Goal: Information Seeking & Learning: Compare options

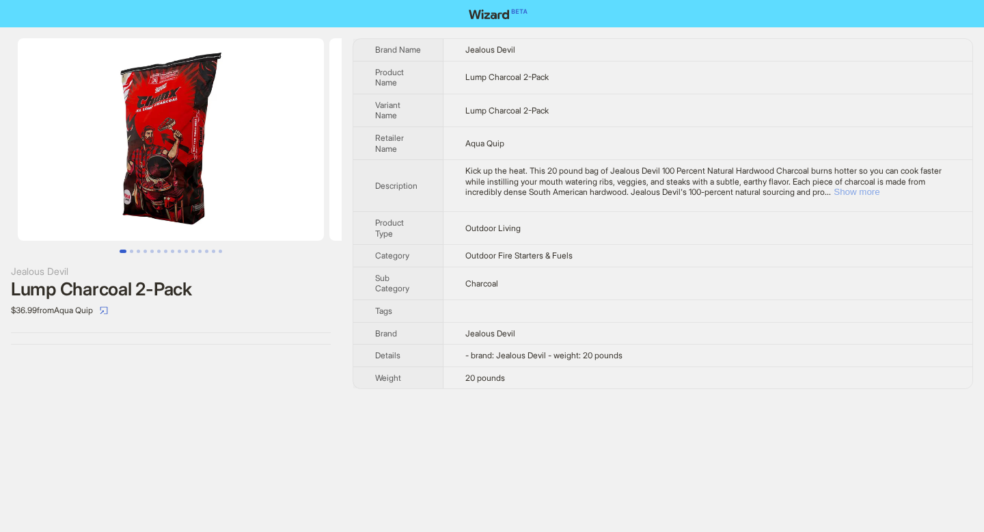
click at [879, 193] on button "Show more" at bounding box center [857, 192] width 46 height 10
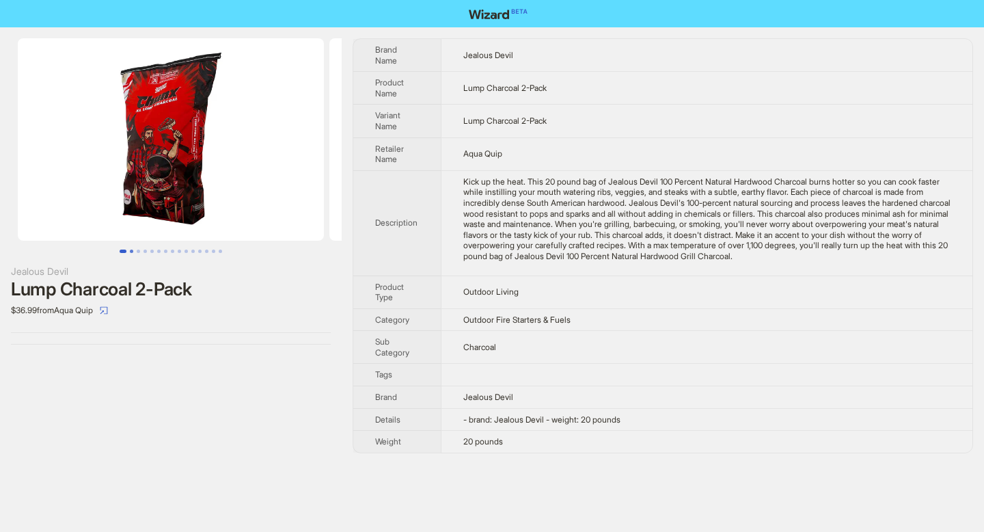
click at [131, 251] on button "Go to slide 2" at bounding box center [131, 250] width 3 height 3
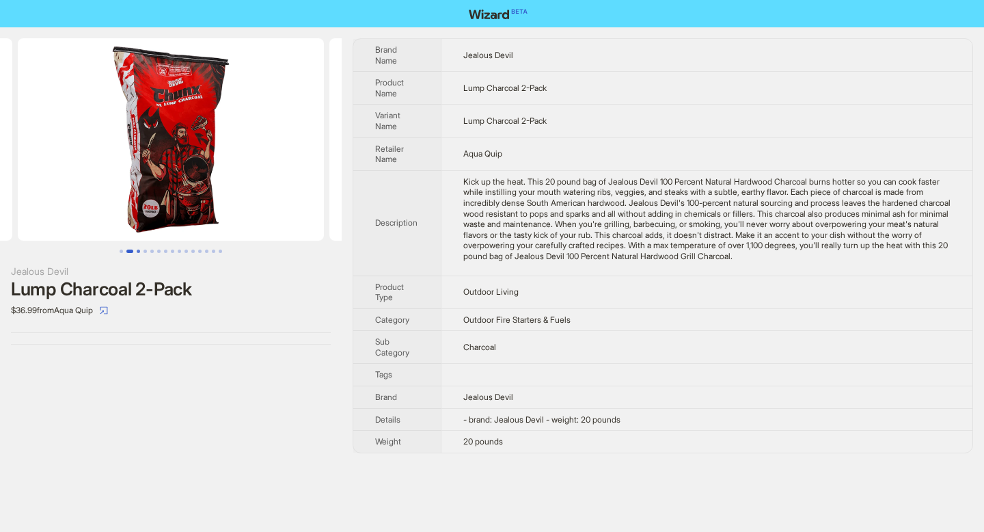
click at [140, 252] on button "Go to slide 3" at bounding box center [138, 250] width 3 height 3
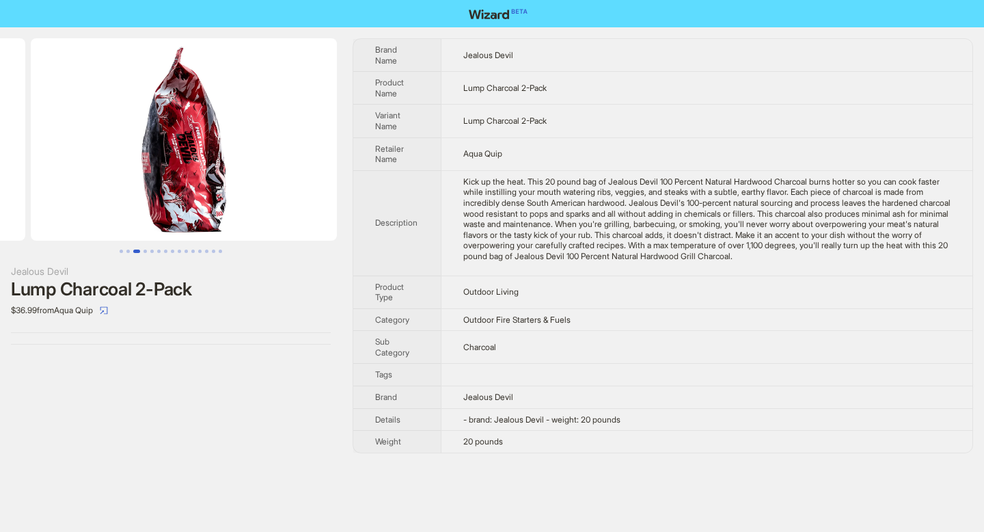
scroll to position [0, 623]
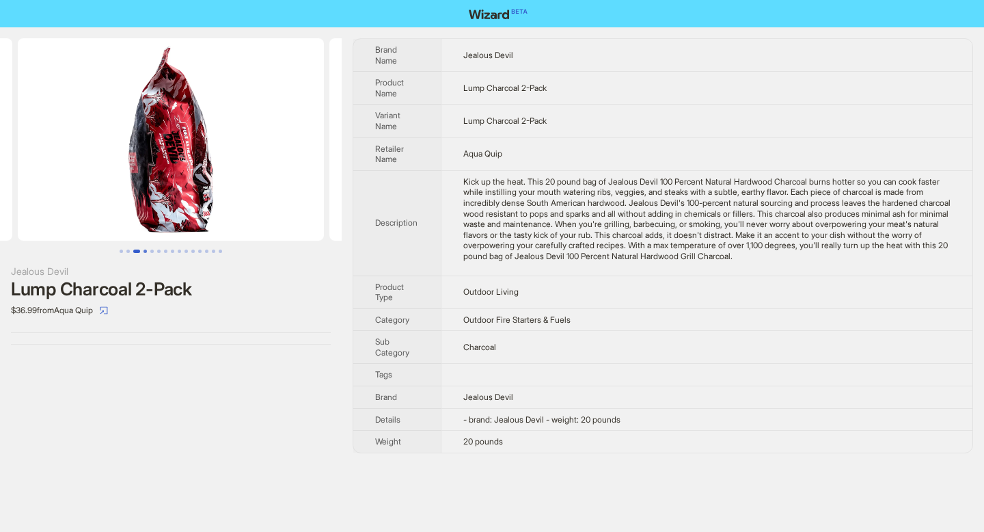
click at [144, 249] on button "Go to slide 4" at bounding box center [144, 250] width 3 height 3
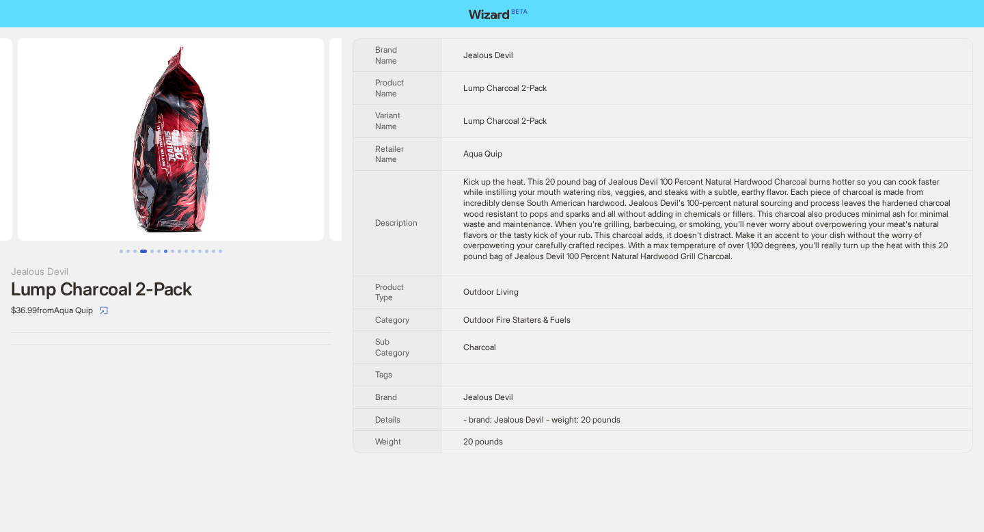
click at [166, 250] on button "Go to slide 7" at bounding box center [165, 250] width 3 height 3
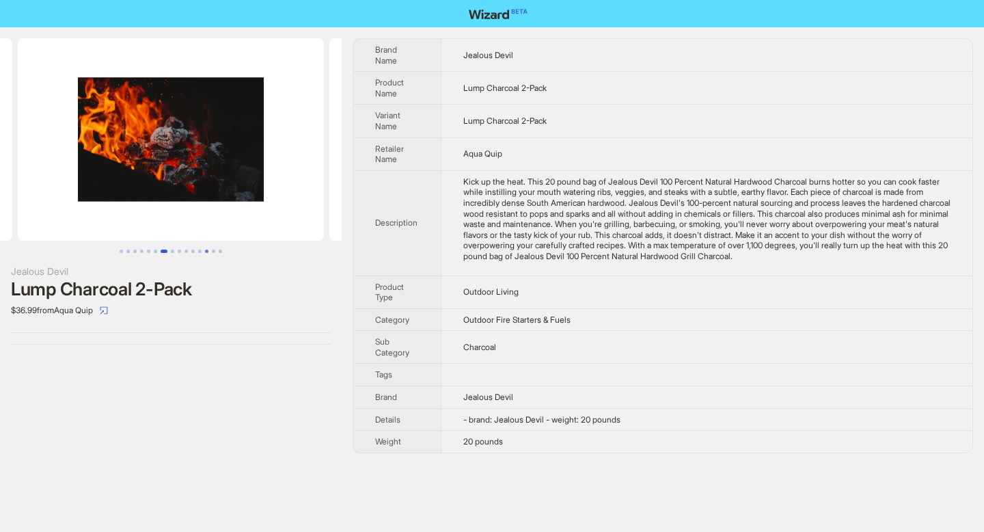
click at [205, 250] on button "Go to slide 13" at bounding box center [206, 250] width 3 height 3
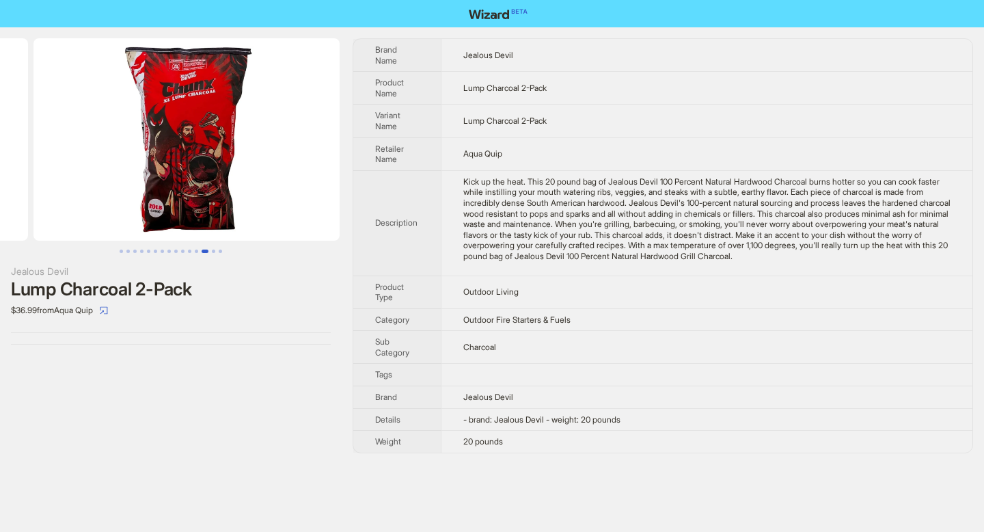
scroll to position [0, 3739]
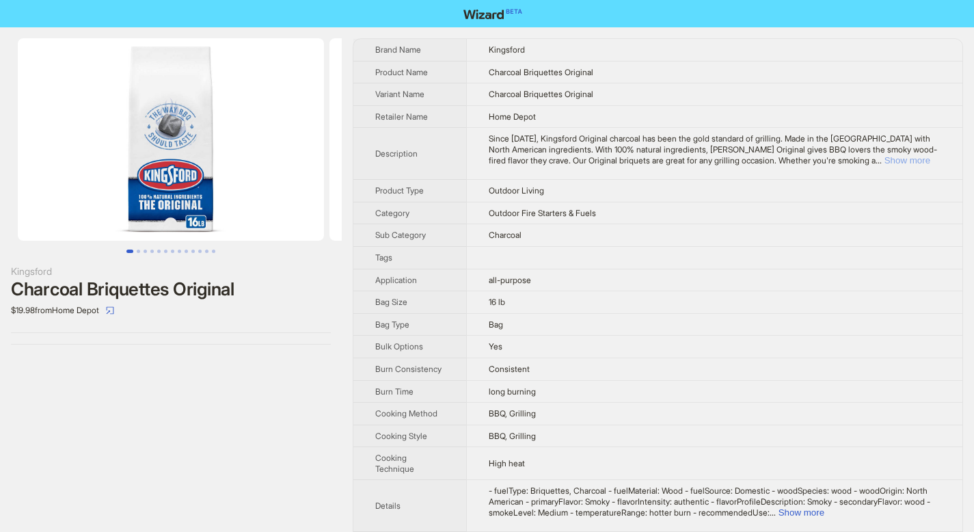
click at [909, 162] on button "Show more" at bounding box center [907, 160] width 46 height 10
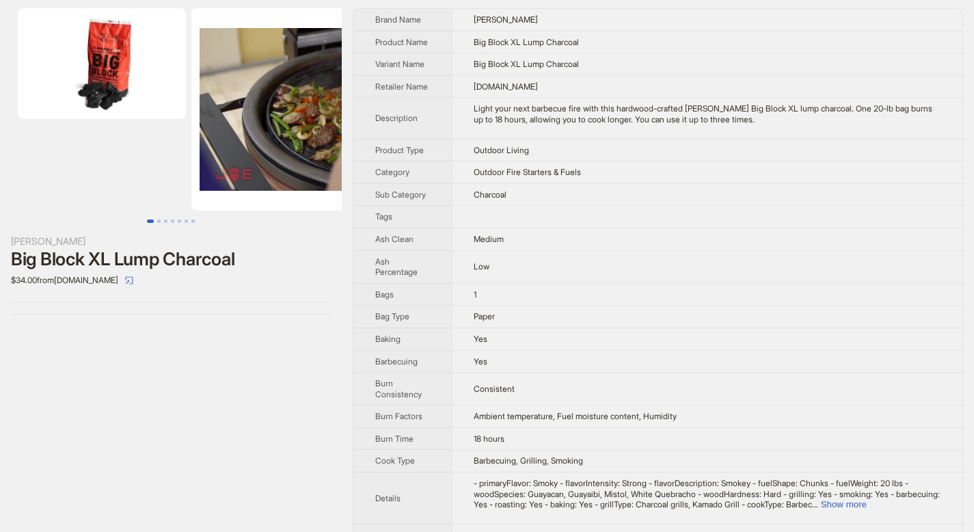
scroll to position [32, 0]
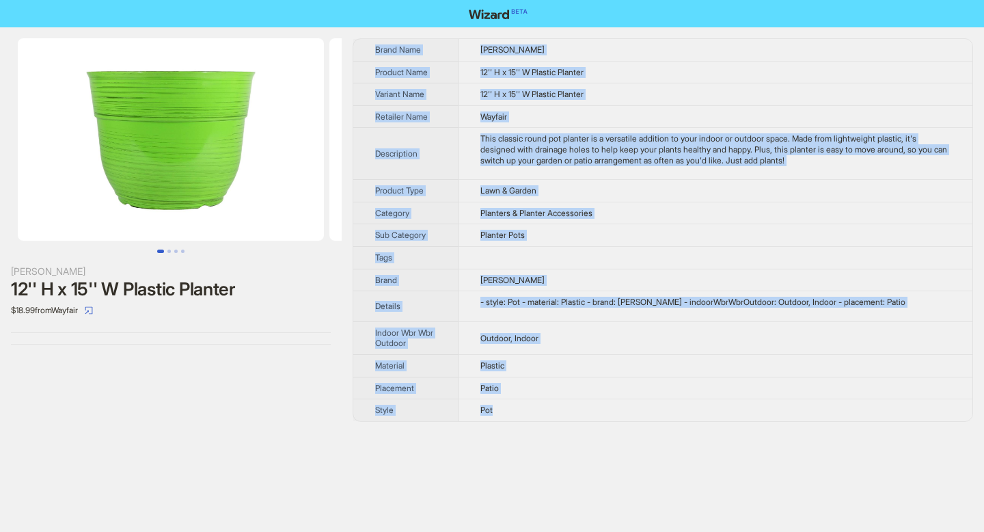
drag, startPoint x: 376, startPoint y: 50, endPoint x: 512, endPoint y: 415, distance: 389.4
click at [512, 415] on tbody "Brand Name [PERSON_NAME] Product Name 12'' H x 15'' W Plastic Planter Variant N…" at bounding box center [662, 230] width 619 height 382
copy tbody "Brand Name [PERSON_NAME] Product Name 12'' H x 15'' W Plastic Planter Variant N…"
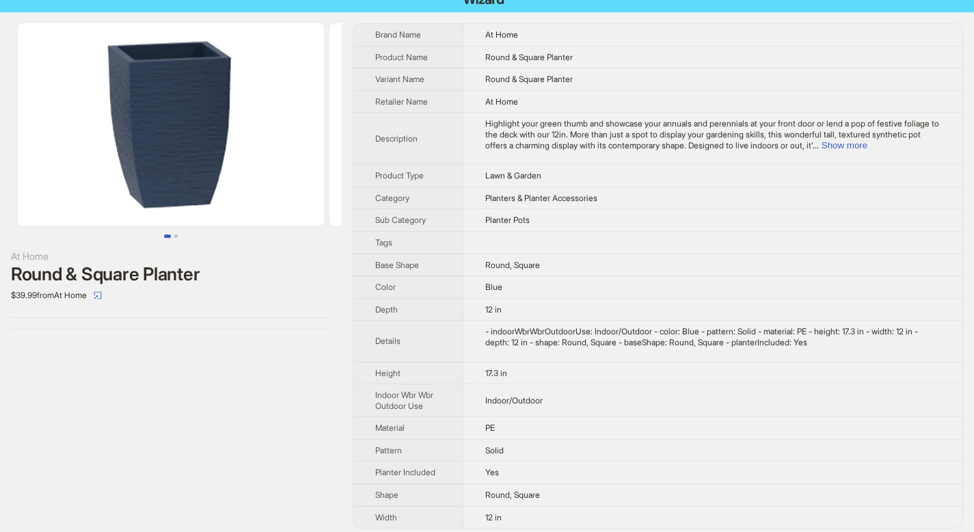
scroll to position [23, 0]
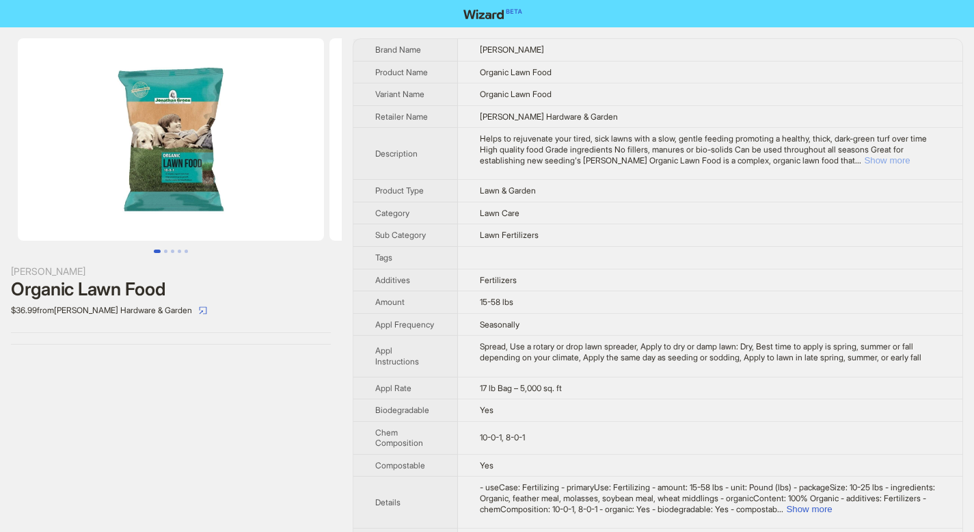
click at [905, 159] on button "Show more" at bounding box center [887, 160] width 46 height 10
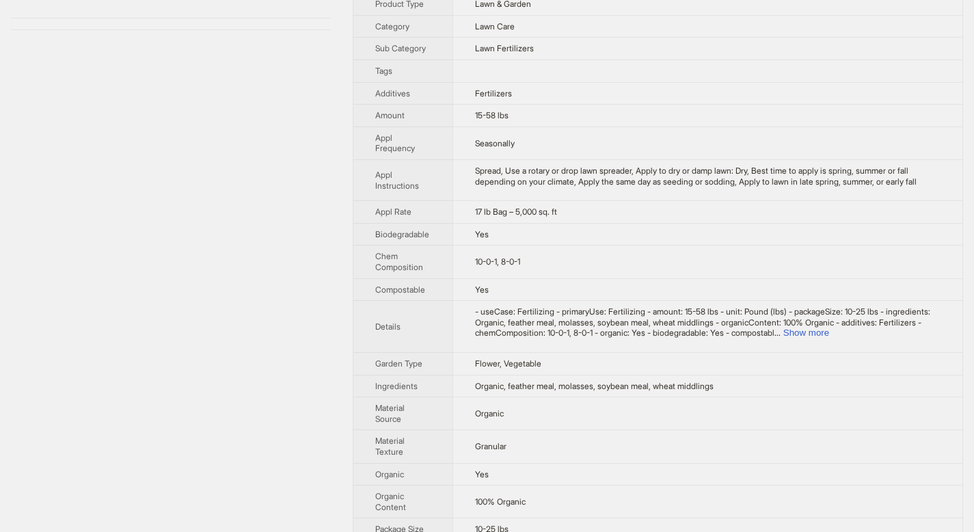
scroll to position [478, 0]
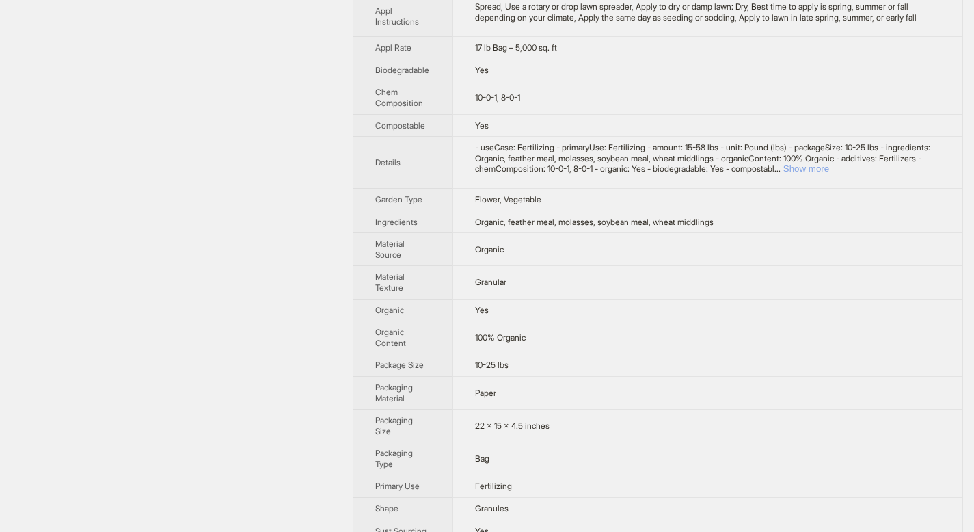
click at [829, 174] on button "Show more" at bounding box center [806, 168] width 46 height 10
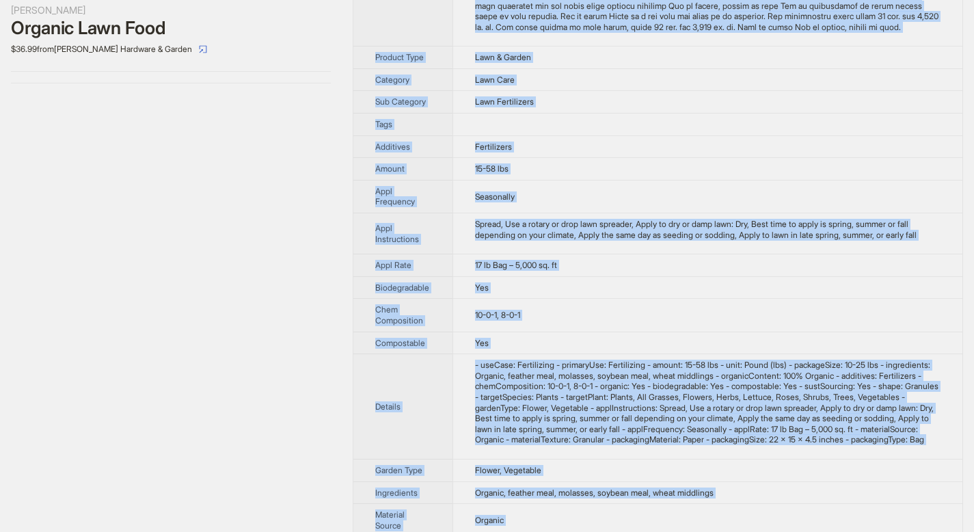
scroll to position [484, 0]
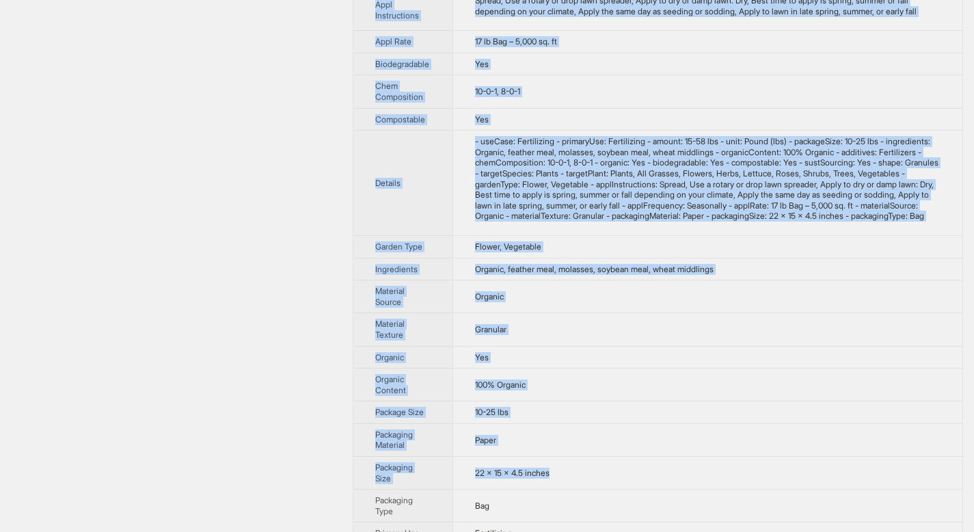
drag, startPoint x: 376, startPoint y: 49, endPoint x: 562, endPoint y: 517, distance: 503.2
click at [562, 517] on tbody "Brand Name Jonathan Green Product Name Organic Lawn Food Variant Name Organic L…" at bounding box center [657, 115] width 609 height 1123
copy tbody "Brand Name Jonathan Green Product Name Organic Lawn Food Variant Name Organic L…"
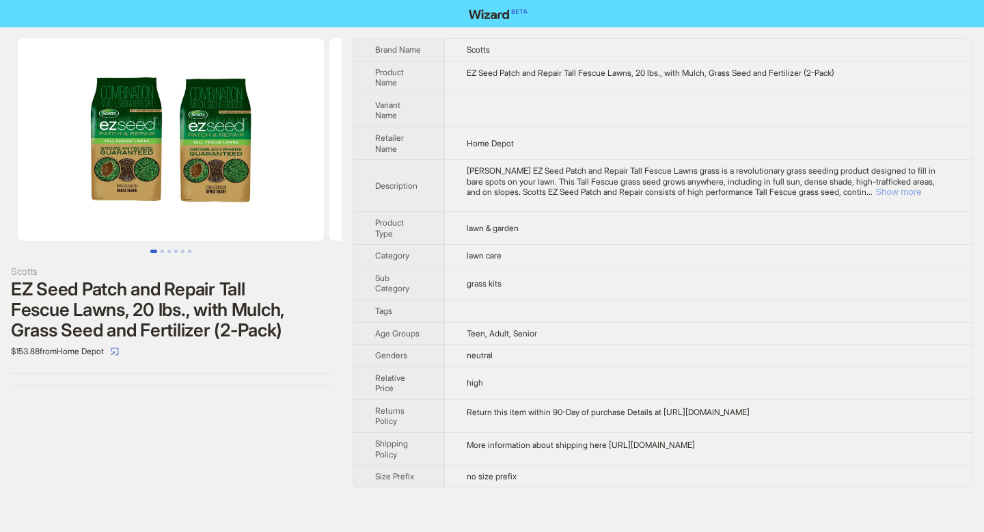
click at [921, 193] on button "Show more" at bounding box center [898, 192] width 46 height 10
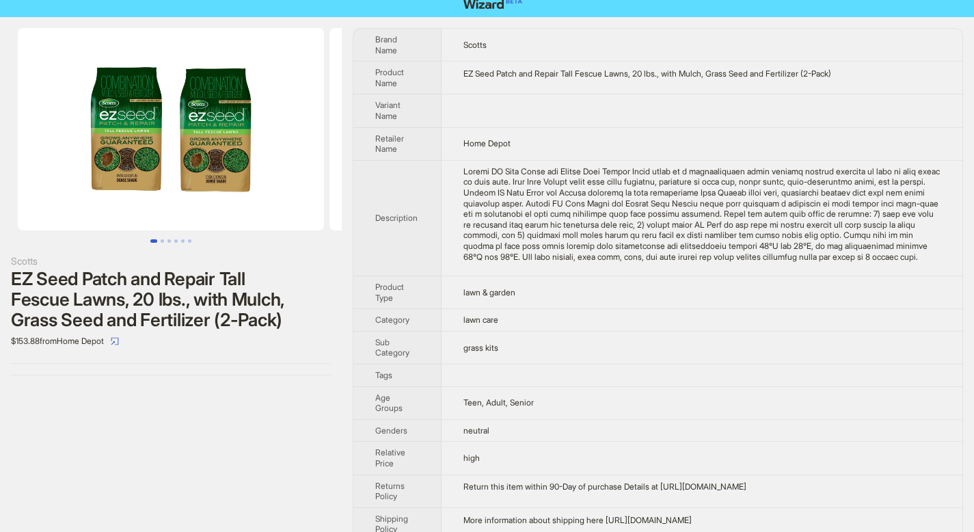
scroll to position [11, 0]
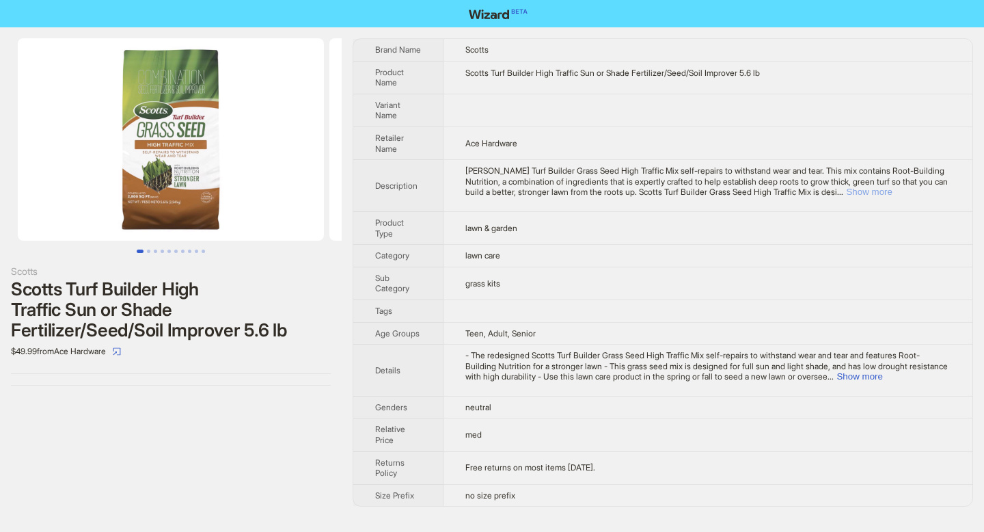
click at [892, 192] on button "Show more" at bounding box center [869, 192] width 46 height 10
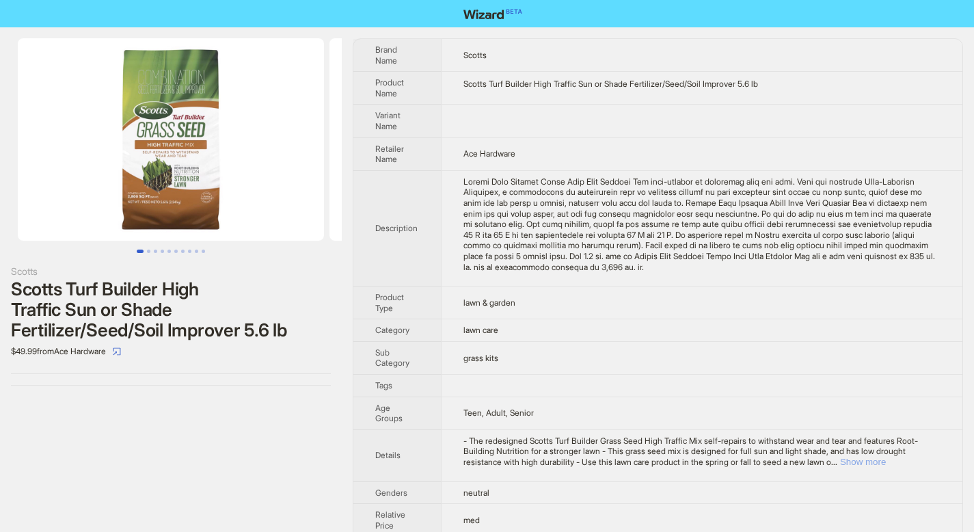
click at [886, 460] on button "Show more" at bounding box center [863, 461] width 46 height 10
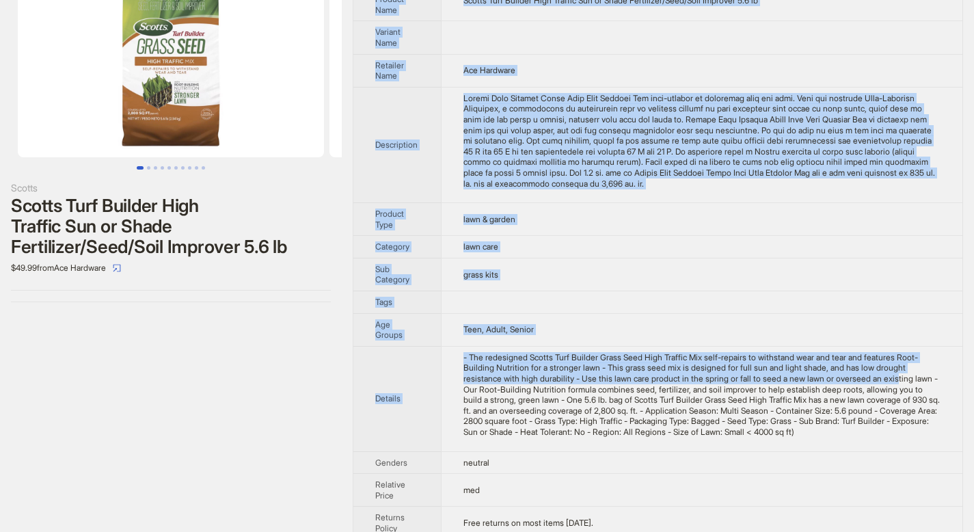
scroll to position [135, 0]
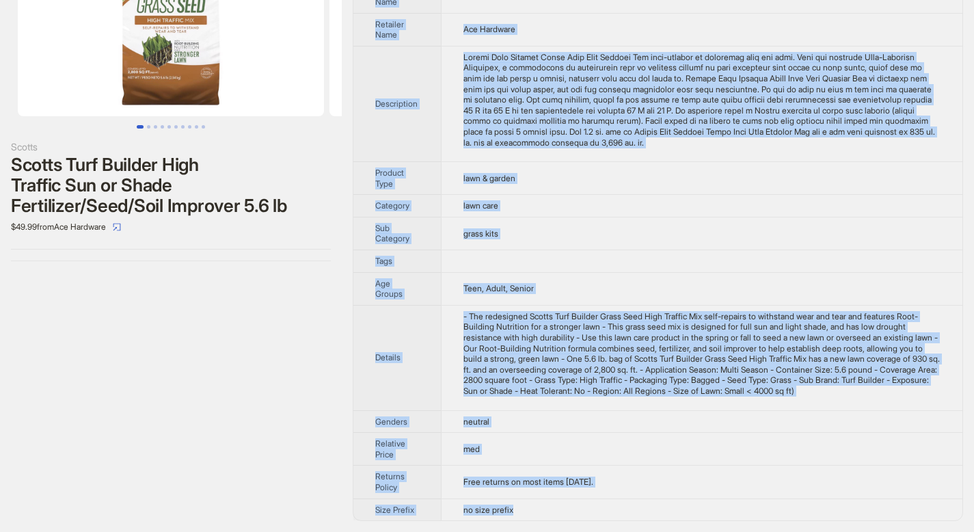
drag, startPoint x: 377, startPoint y: 49, endPoint x: 521, endPoint y: 510, distance: 483.9
click at [521, 510] on tbody "Brand Name Scotts Product Name Scotts Turf Builder High Traffic Sun or Shade Fe…" at bounding box center [657, 217] width 609 height 605
copy tbody "Brand Name Scotts Product Name Scotts Turf Builder High Traffic Sun or Shade Fe…"
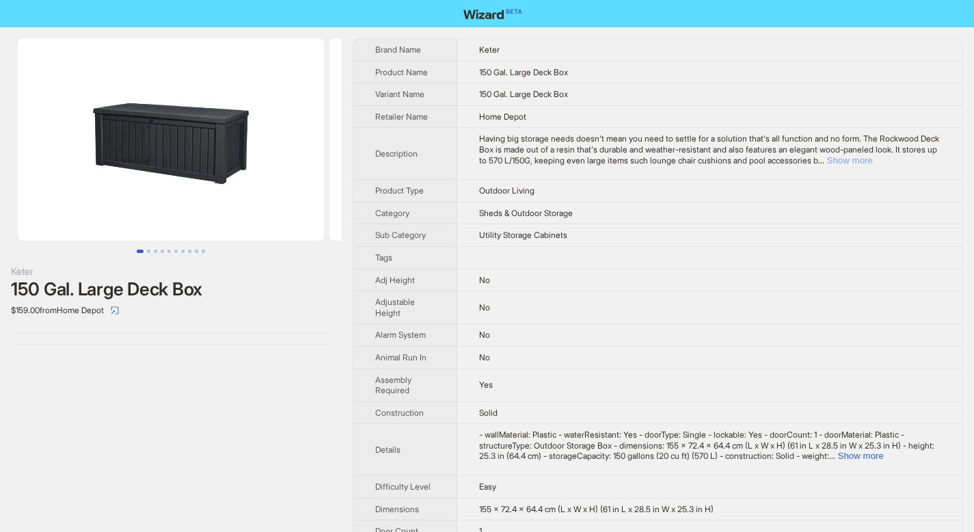
click at [873, 159] on button "Show more" at bounding box center [850, 160] width 46 height 10
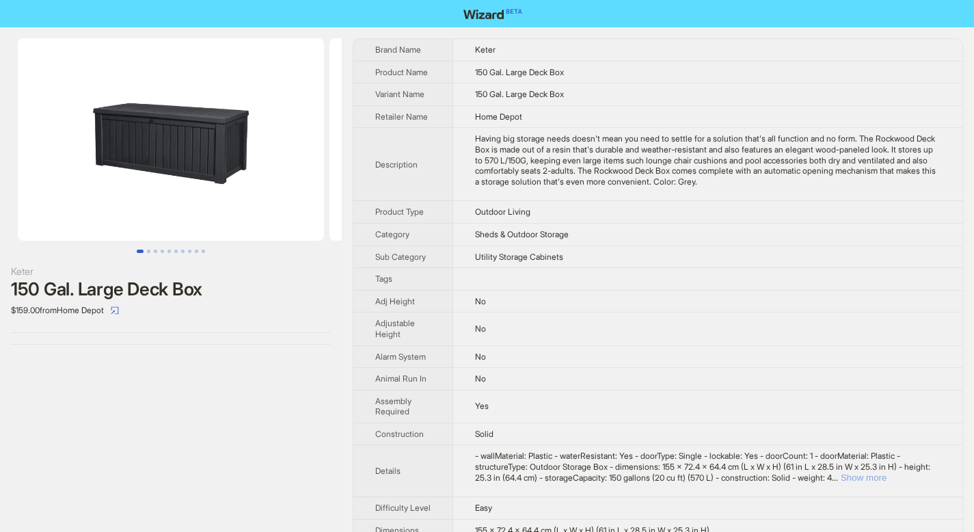
click at [886, 478] on button "Show more" at bounding box center [863, 477] width 46 height 10
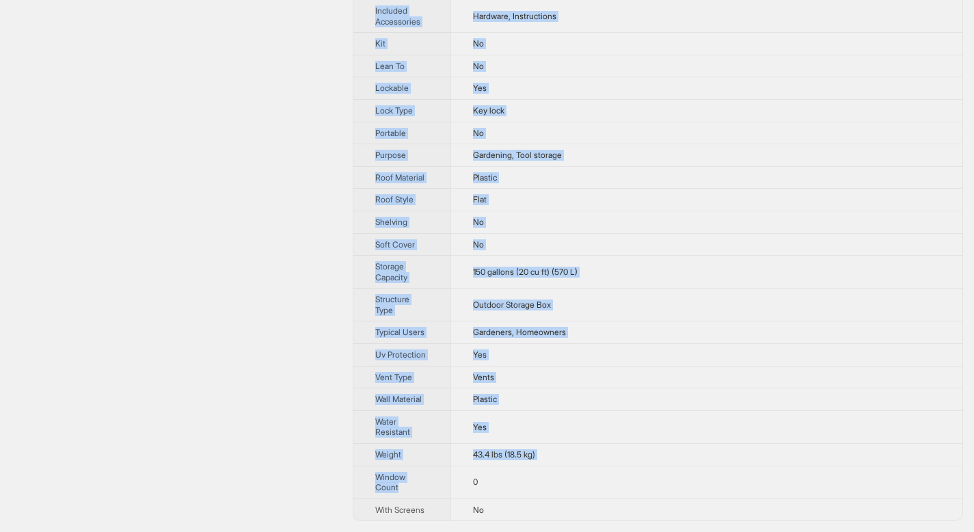
scroll to position [738, 0]
drag, startPoint x: 377, startPoint y: 48, endPoint x: 496, endPoint y: 507, distance: 474.5
copy tbody "Brand Name Keter Product Name 150 Gal. Large Deck Box Variant Name 150 Gal. Lar…"
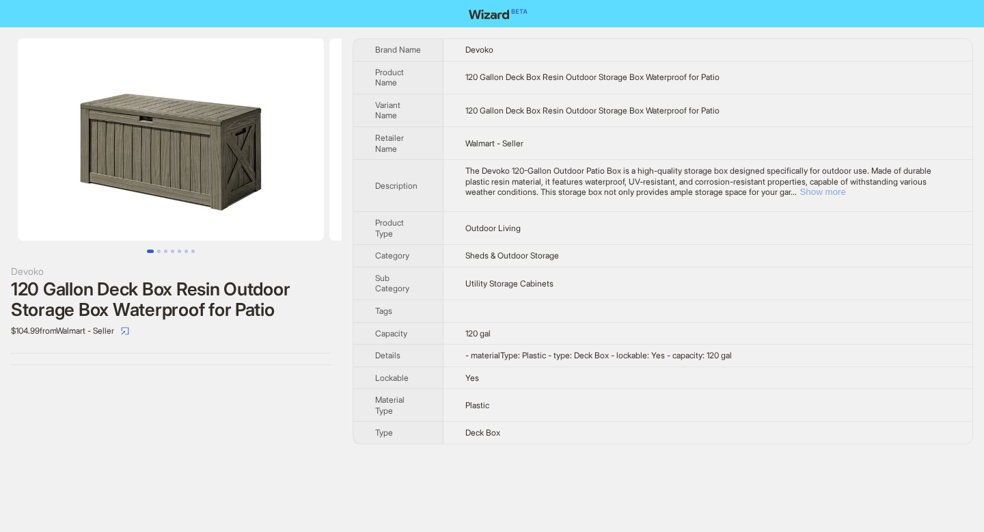
click at [845, 191] on button "Show more" at bounding box center [822, 192] width 46 height 10
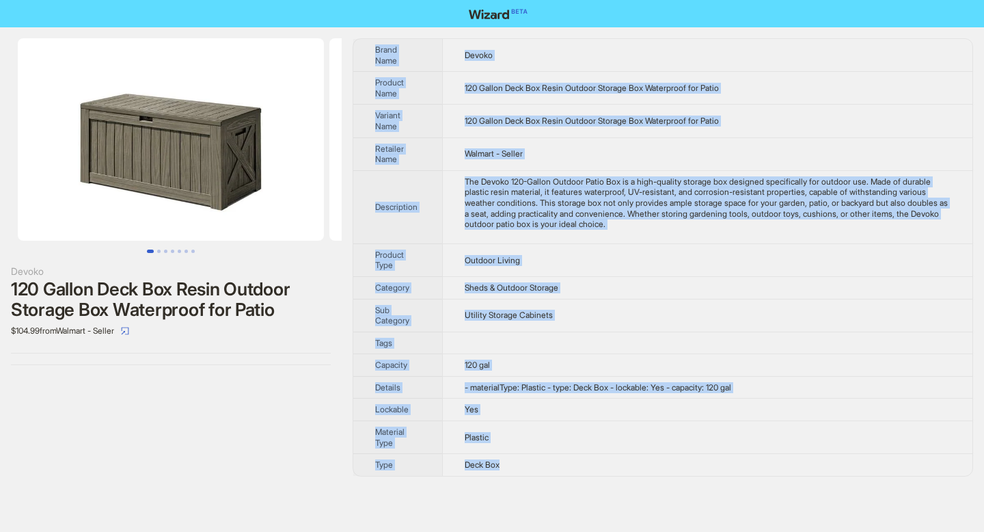
drag, startPoint x: 377, startPoint y: 51, endPoint x: 508, endPoint y: 460, distance: 429.2
click at [508, 460] on tbody "Brand Name Devoko Product Name 120 Gallon Deck Box Resin Outdoor Storage Box Wa…" at bounding box center [662, 257] width 619 height 437
copy tbody "Brand Name Devoko Product Name 120 Gallon Deck Box Resin Outdoor Storage Box Wa…"
click at [557, 55] on td "Devoko" at bounding box center [707, 55] width 530 height 33
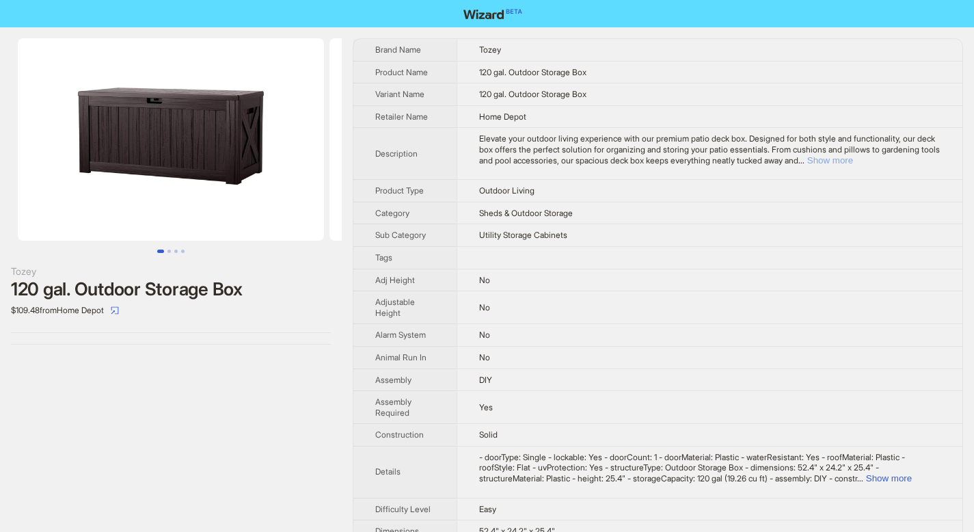
click at [853, 162] on button "Show more" at bounding box center [830, 160] width 46 height 10
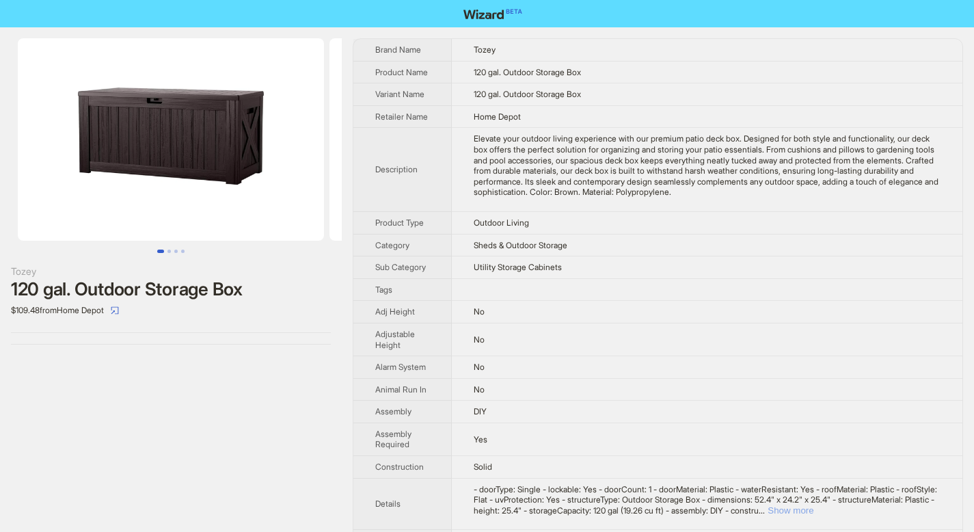
click at [813, 505] on button "Show more" at bounding box center [790, 510] width 46 height 10
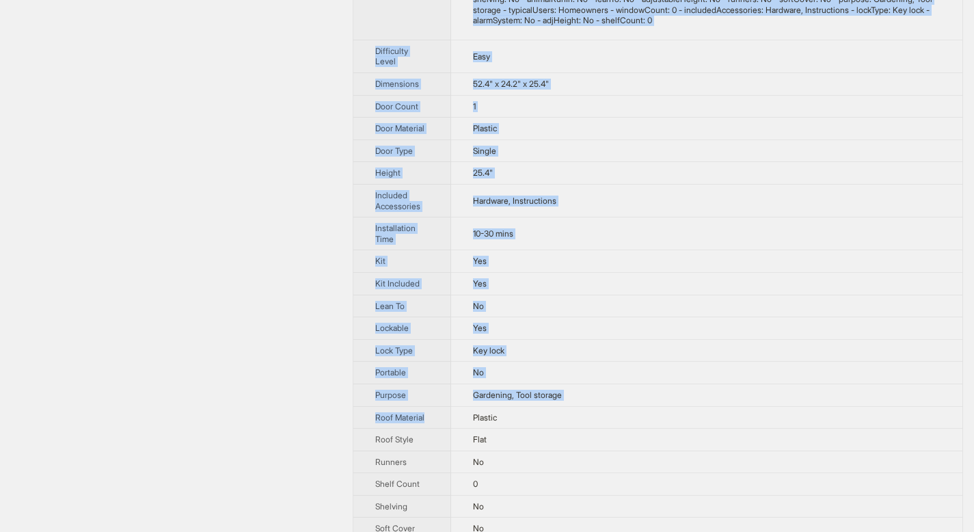
scroll to position [816, 0]
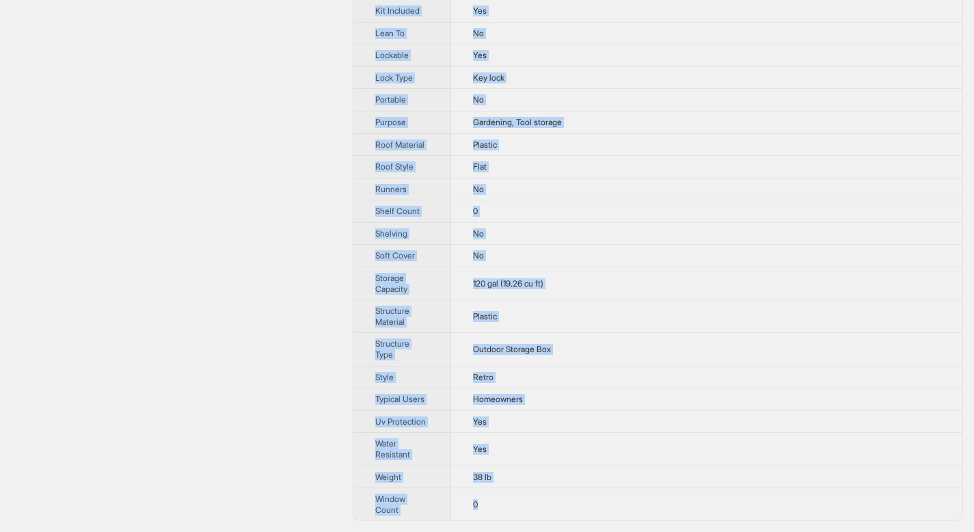
drag, startPoint x: 376, startPoint y: 48, endPoint x: 517, endPoint y: 508, distance: 481.6
copy tbody "Brand Name Tozey Product Name 120 gal. Outdoor Storage Box Variant Name 120 gal…"
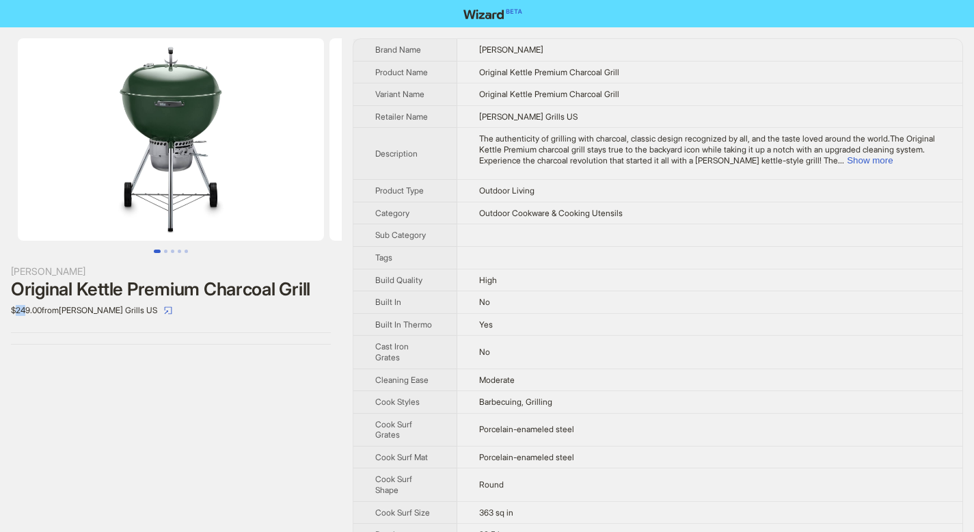
drag, startPoint x: 16, startPoint y: 310, endPoint x: 28, endPoint y: 313, distance: 12.6
click at [28, 313] on div "$249.00 from Weber Grills US" at bounding box center [171, 310] width 320 height 22
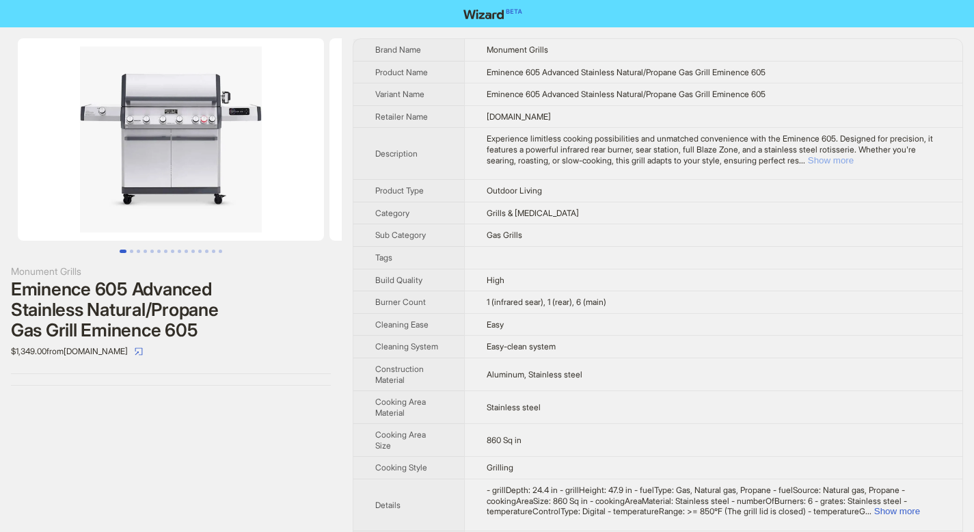
click at [853, 158] on button "Show more" at bounding box center [831, 160] width 46 height 10
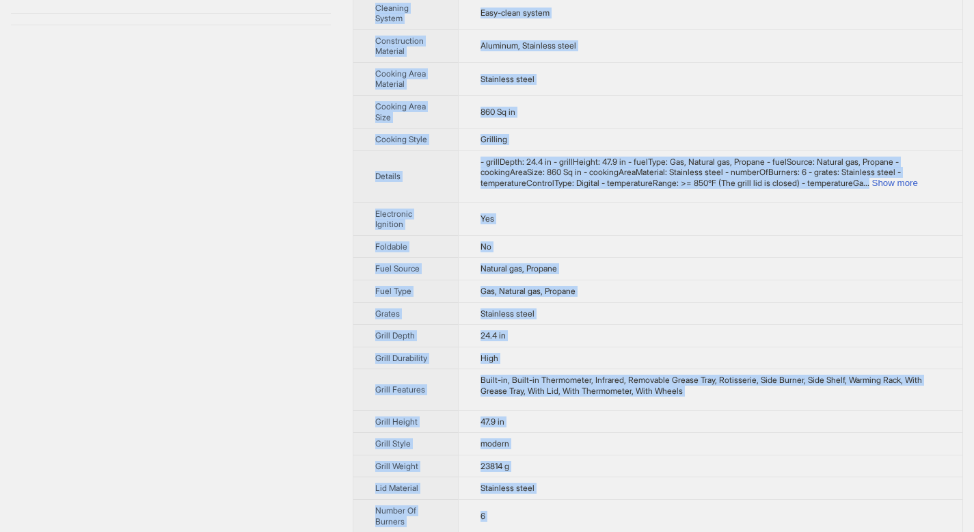
scroll to position [681, 0]
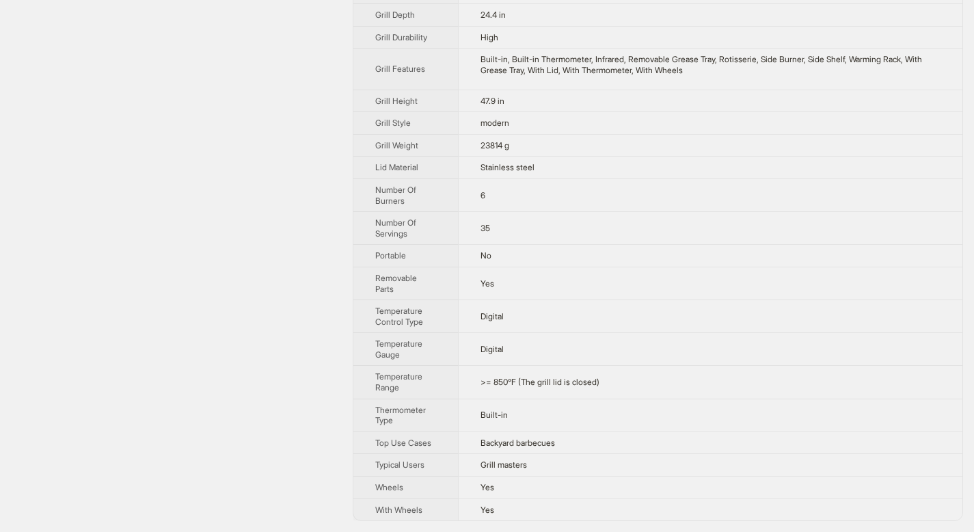
drag, startPoint x: 377, startPoint y: 48, endPoint x: 534, endPoint y: 521, distance: 498.9
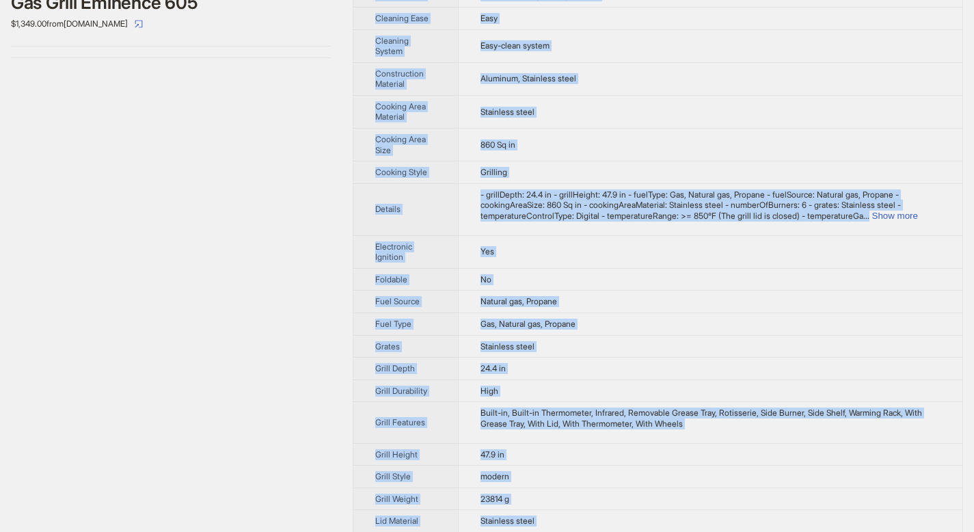
scroll to position [480, 0]
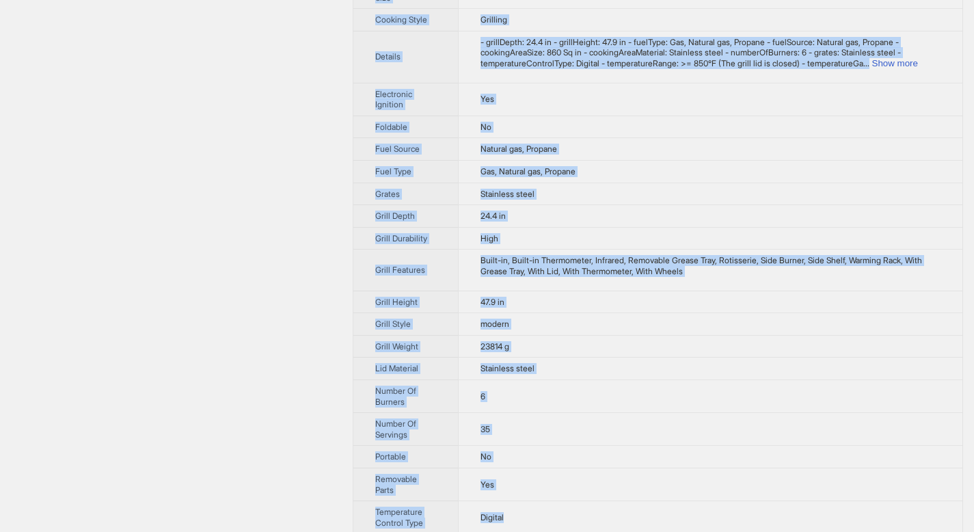
drag, startPoint x: 377, startPoint y: 50, endPoint x: 523, endPoint y: 517, distance: 489.1
click at [526, 516] on tbody "Brand Name Monument Grills Product Name Eminence 605 Advanced Stainless Natural…" at bounding box center [657, 140] width 609 height 1162
copy tbody "Brand Name Monument Grills Product Name Eminence 605 Advanced Stainless Natural…"
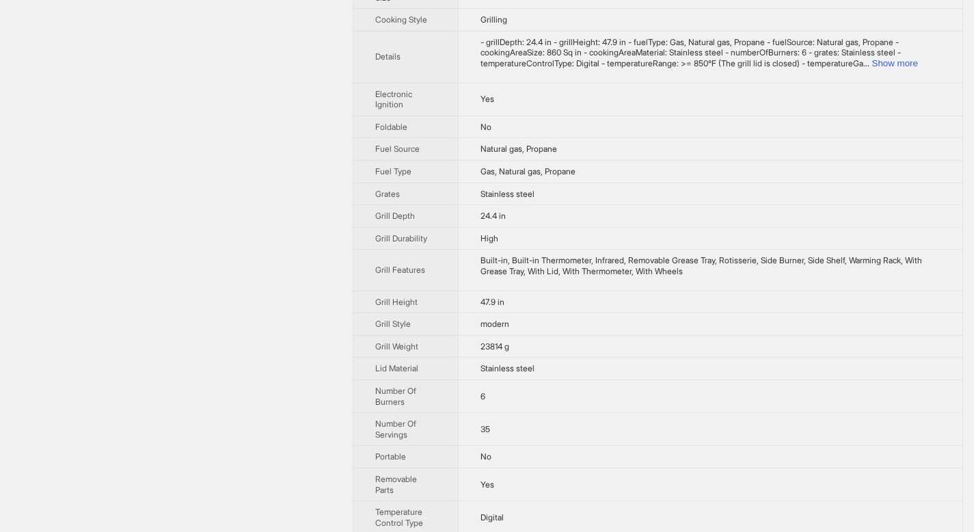
click at [284, 219] on div "Monument Grills Eminence 605 Advanced Stainless Natural/Propane Gas Grill Emine…" at bounding box center [171, 140] width 342 height 1185
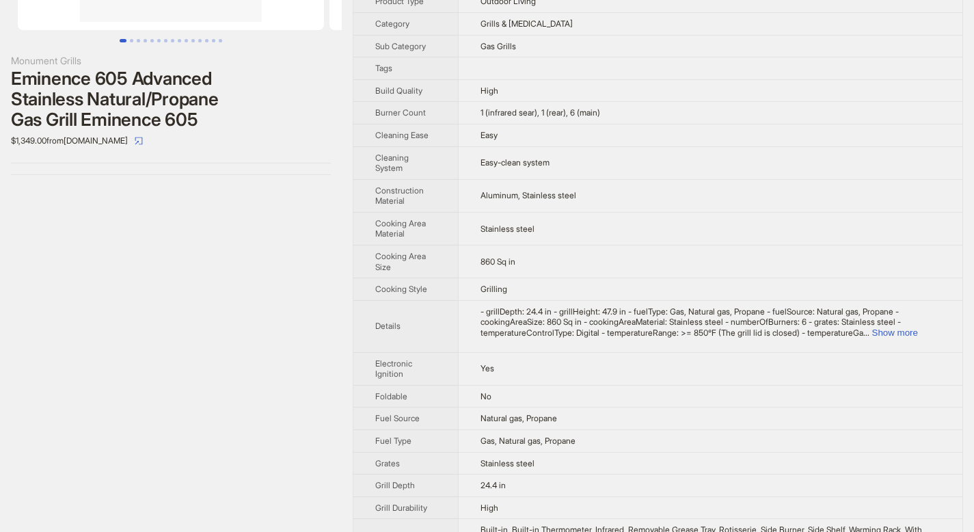
scroll to position [0, 0]
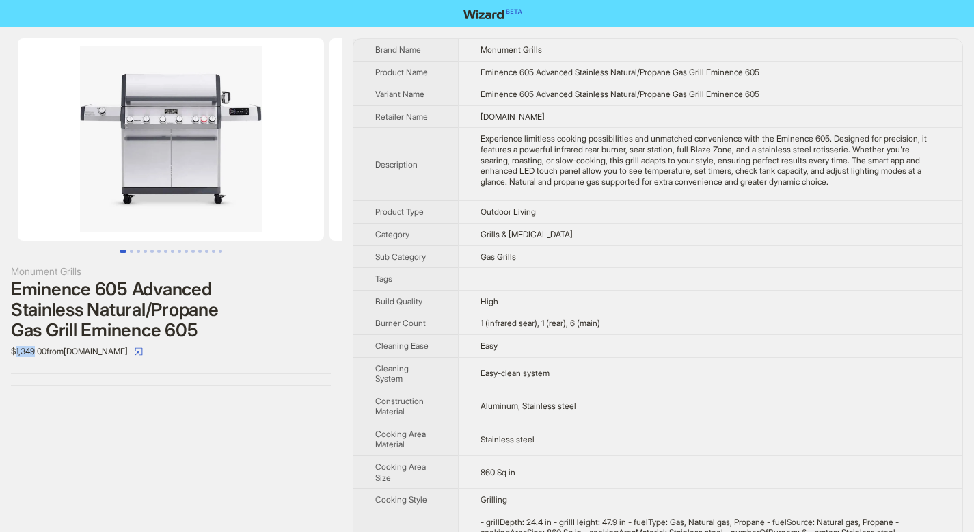
drag, startPoint x: 18, startPoint y: 352, endPoint x: 38, endPoint y: 353, distance: 19.9
click at [38, 353] on div "$1,349.00 from BBQGrills.com" at bounding box center [171, 351] width 320 height 22
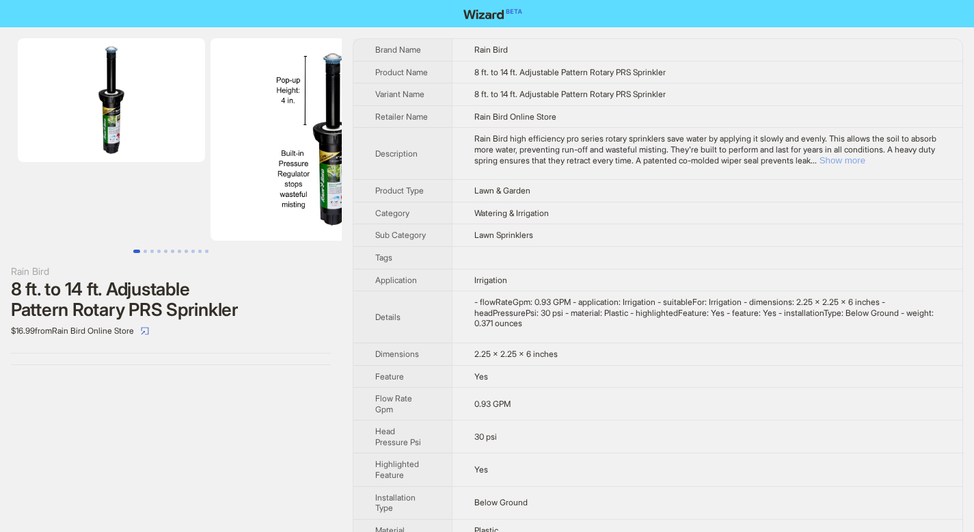
click at [865, 165] on button "Show more" at bounding box center [842, 160] width 46 height 10
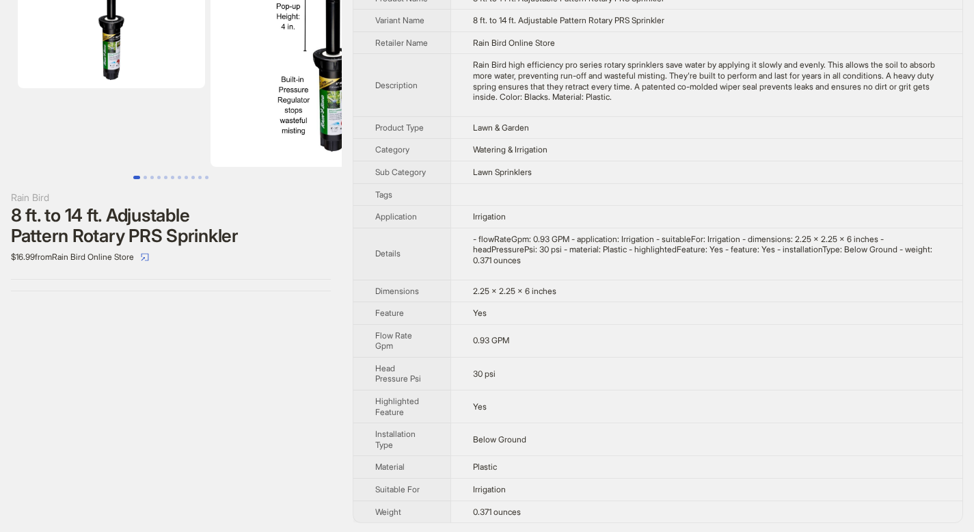
scroll to position [97, 0]
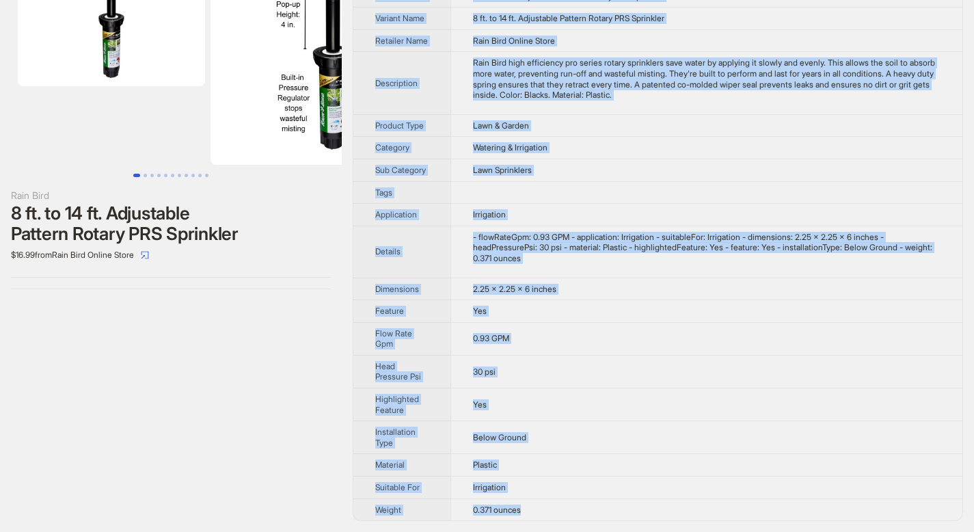
drag, startPoint x: 376, startPoint y: 46, endPoint x: 530, endPoint y: 515, distance: 493.3
click at [530, 515] on tbody "Brand Name Rain Bird Product Name 8 ft. to 14 ft. Adjustable Pattern Rotary PRS…" at bounding box center [657, 241] width 609 height 557
copy tbody "Brand Name Rain Bird Product Name 8 ft. to 14 ft. Adjustable Pattern Rotary PRS…"
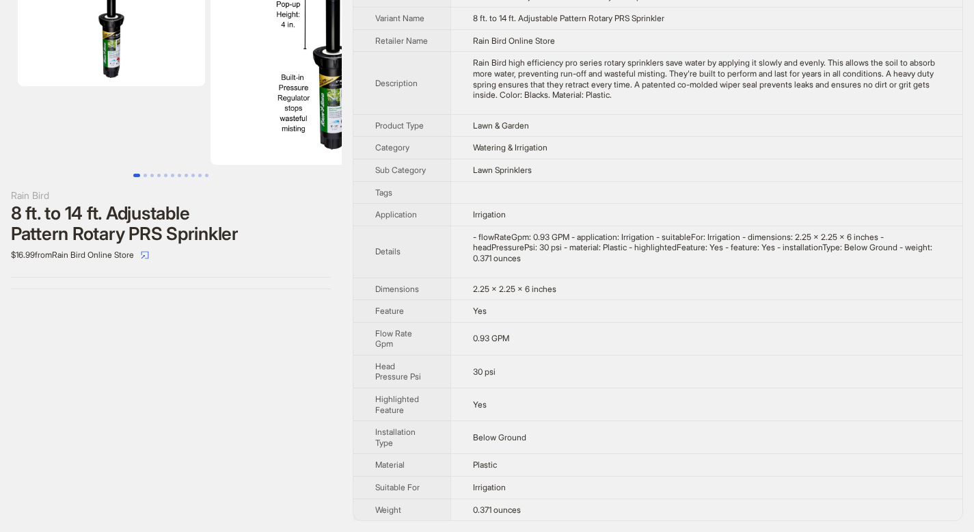
click at [210, 325] on div "Rain Bird 8 ft. to 14 ft. Adjustable Pattern Rotary PRS Sprinkler $16.99 from R…" at bounding box center [171, 241] width 342 height 580
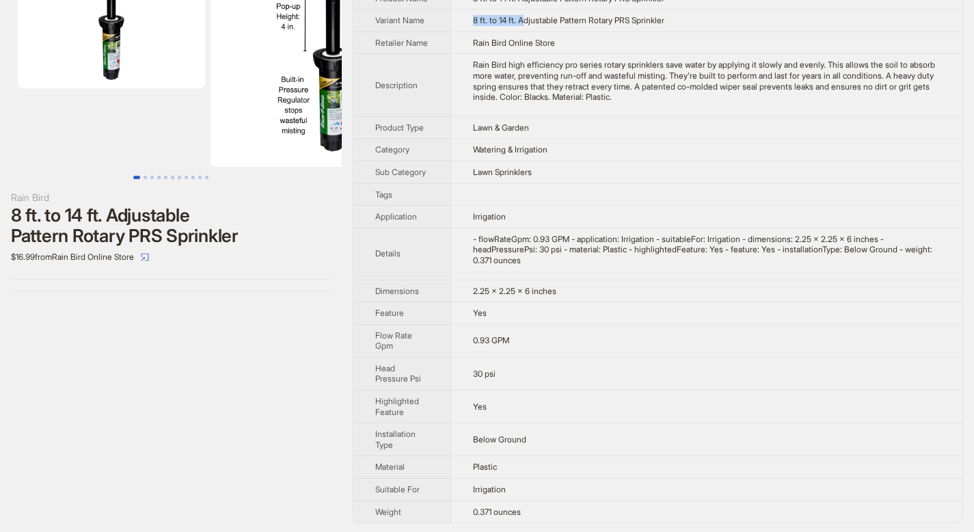
drag, startPoint x: 484, startPoint y: 30, endPoint x: 527, endPoint y: 29, distance: 42.4
click at [527, 25] on span "8 ft. to 14 ft. Adjustable Pattern Rotary PRS Sprinkler" at bounding box center [568, 20] width 191 height 10
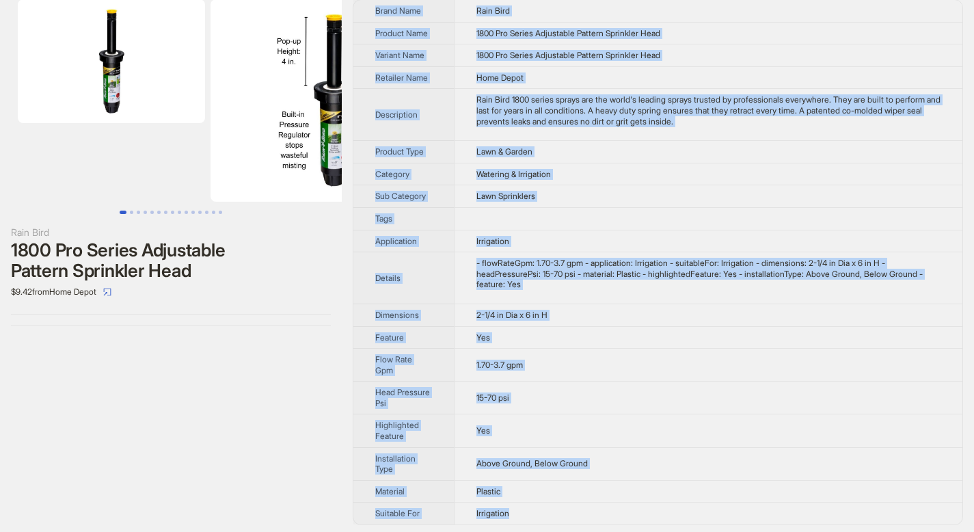
scroll to position [43, 0]
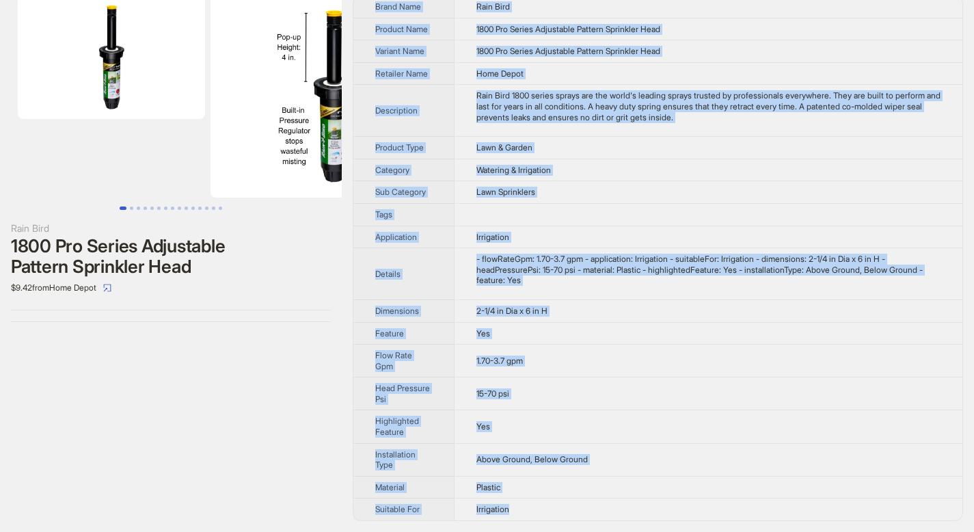
drag, startPoint x: 374, startPoint y: 48, endPoint x: 521, endPoint y: 515, distance: 489.7
click at [521, 515] on tbody "Brand Name Rain Bird Product Name 1800 Pro Series Adjustable Pattern Sprinkler …" at bounding box center [657, 258] width 609 height 524
copy tbody "Brand Name Rain Bird Product Name 1800 Pro Series Adjustable Pattern Sprinkler …"
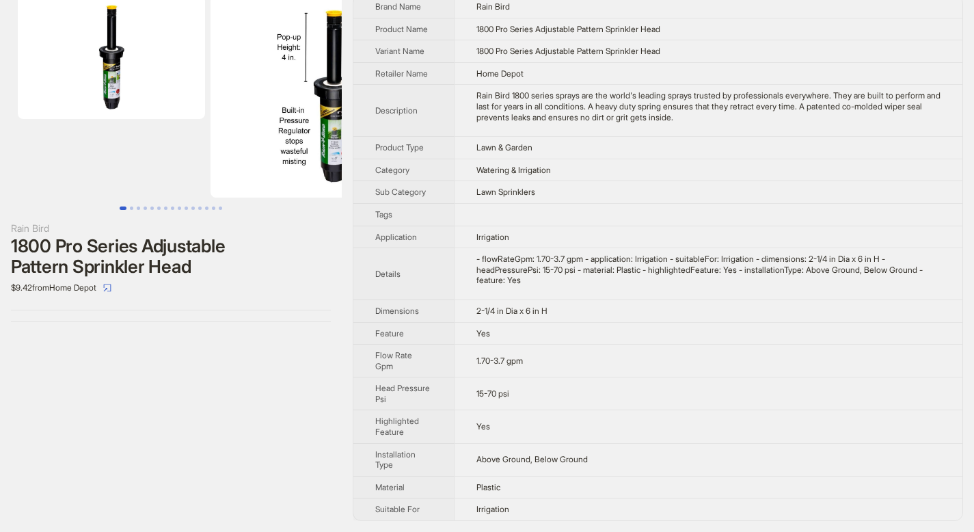
click at [297, 398] on div "Rain Bird 1800 Pro Series Adjustable Pattern Sprinkler Head $9.42 from Home Dep…" at bounding box center [171, 257] width 342 height 547
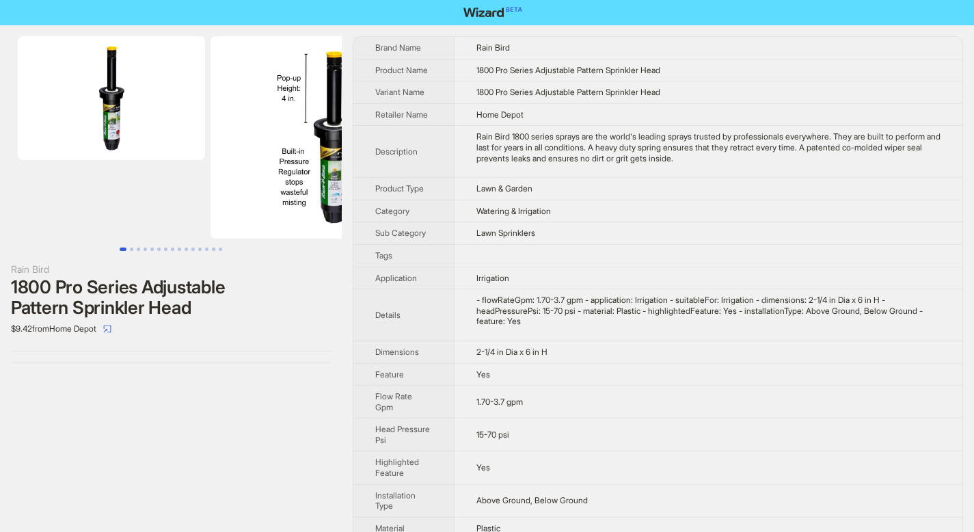
scroll to position [0, 0]
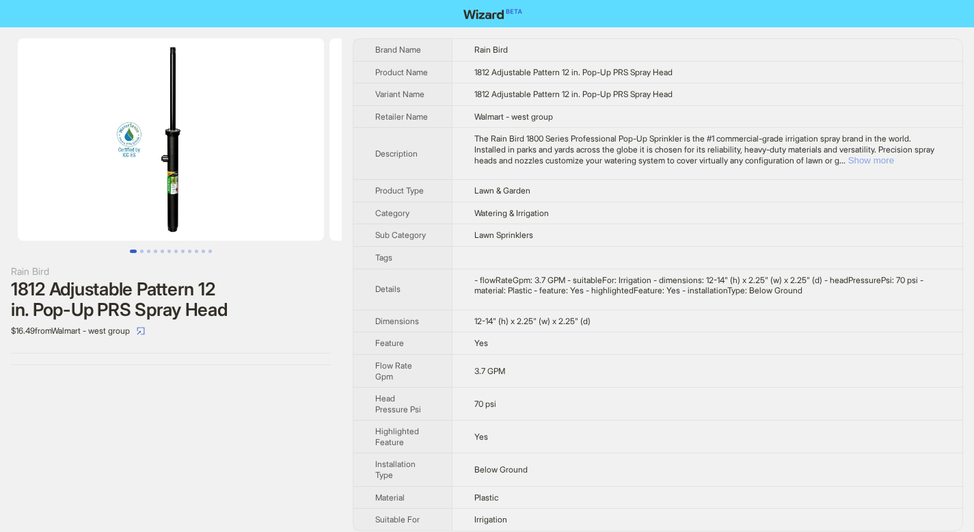
click at [894, 165] on button "Show more" at bounding box center [871, 160] width 46 height 10
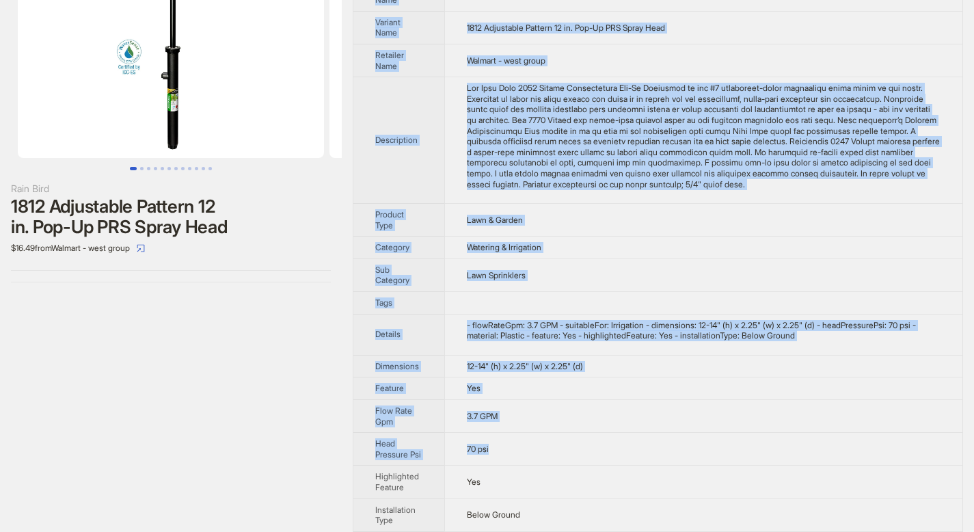
scroll to position [138, 0]
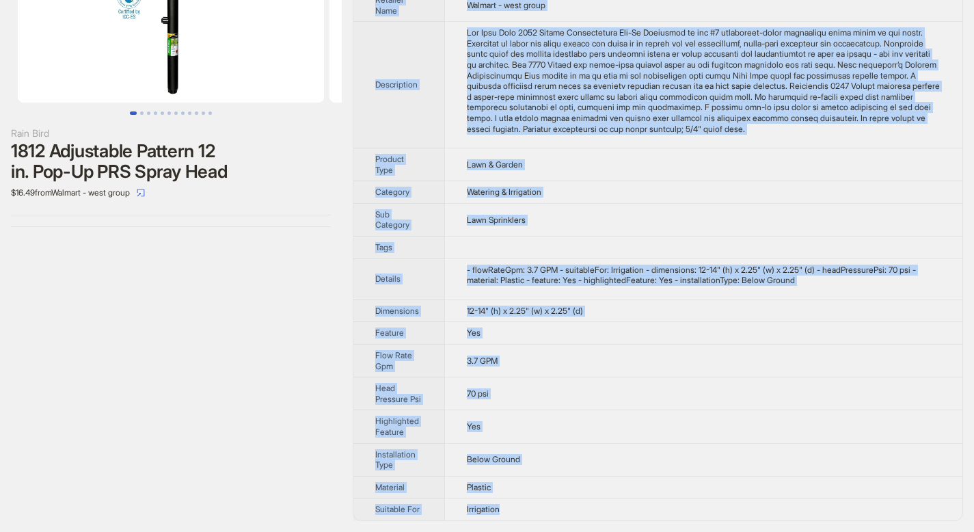
drag, startPoint x: 378, startPoint y: 52, endPoint x: 525, endPoint y: 510, distance: 481.7
click at [526, 511] on tbody "Brand Name Rain Bird Product Name 1812 Adjustable Pattern 12 in. Pop-Up PRS Spr…" at bounding box center [657, 210] width 609 height 619
copy tbody "rand Name Rain Bird Product Name 1812 Adjustable Pattern 12 in. Pop-Up PRS Spra…"
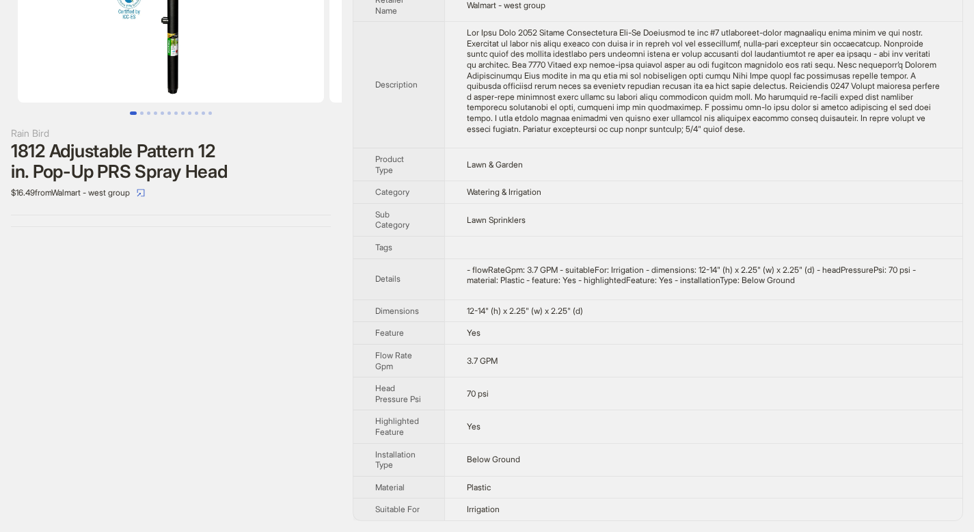
click at [648, 161] on td "Lawn & Garden" at bounding box center [703, 164] width 518 height 33
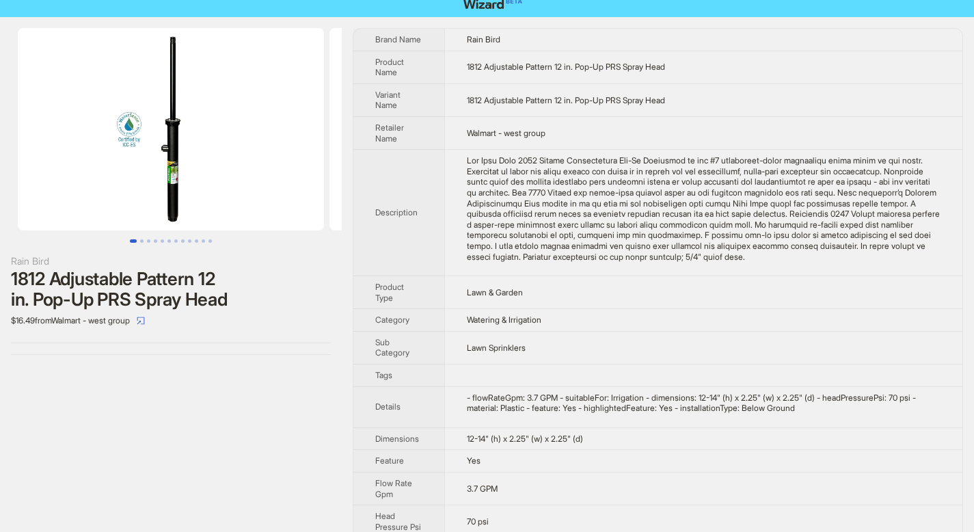
scroll to position [0, 0]
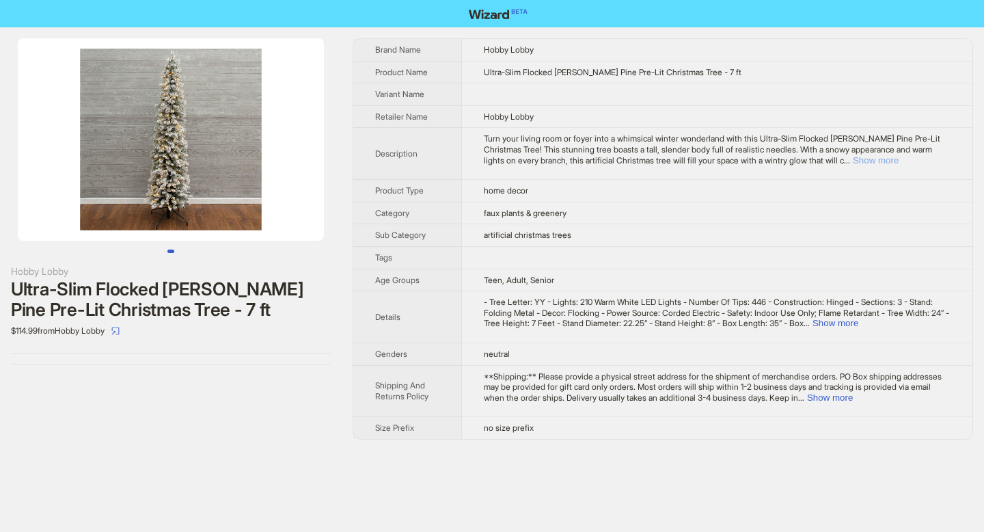
click at [899, 161] on button "Show more" at bounding box center [876, 160] width 46 height 10
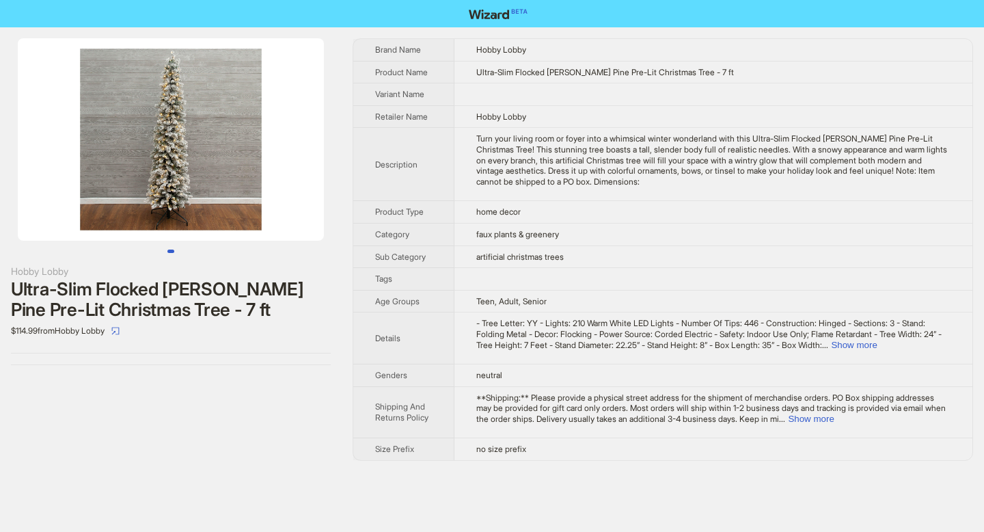
click at [921, 338] on span "- Tree Letter: YY - Lights: 210 Warm White LED Lights - Number Of Tips: 446 - C…" at bounding box center [708, 333] width 465 height 31
click at [921, 353] on td "- Tree Letter: YY - Lights: 210 Warm White LED Lights - Number Of Tips: 446 - C…" at bounding box center [713, 338] width 518 height 52
click at [877, 344] on button "Show more" at bounding box center [854, 345] width 46 height 10
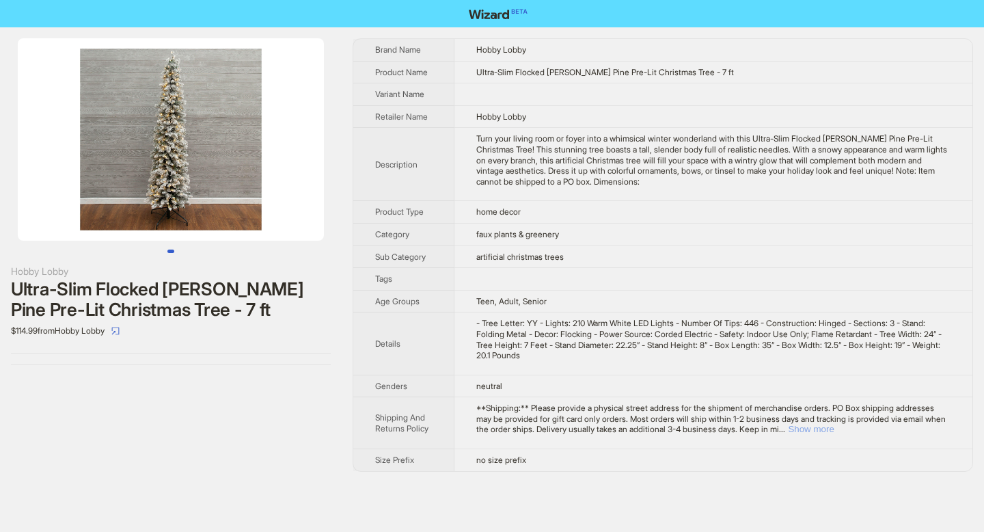
click at [834, 428] on button "Show more" at bounding box center [811, 429] width 46 height 10
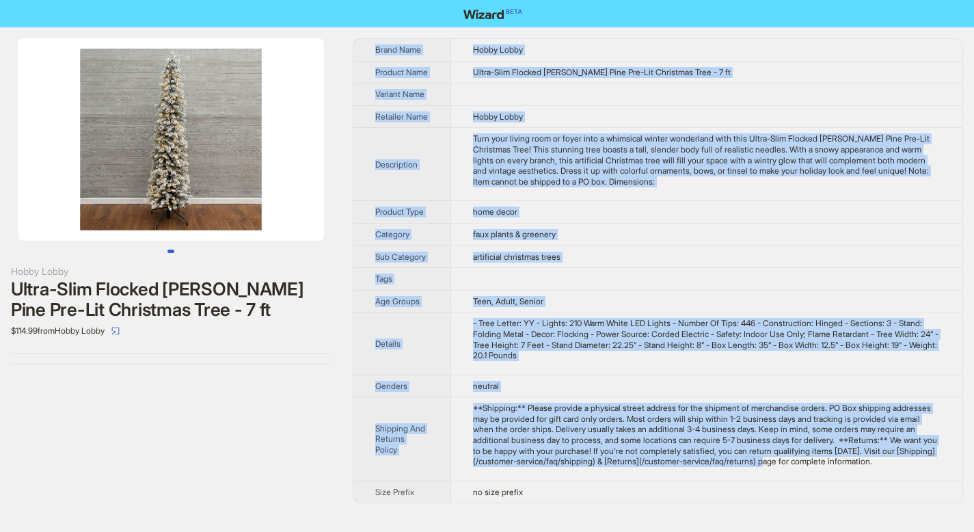
scroll to position [3, 0]
drag, startPoint x: 379, startPoint y: 50, endPoint x: 532, endPoint y: 519, distance: 493.3
click at [532, 502] on tbody "Brand Name Hobby Lobby Product Name Ultra-Slim Flocked Brewster Pine Pre-Lit Ch…" at bounding box center [657, 270] width 609 height 463
copy tbody "Brand Name Hobby Lobby Product Name Ultra-Slim Flocked Brewster Pine Pre-Lit Ch…"
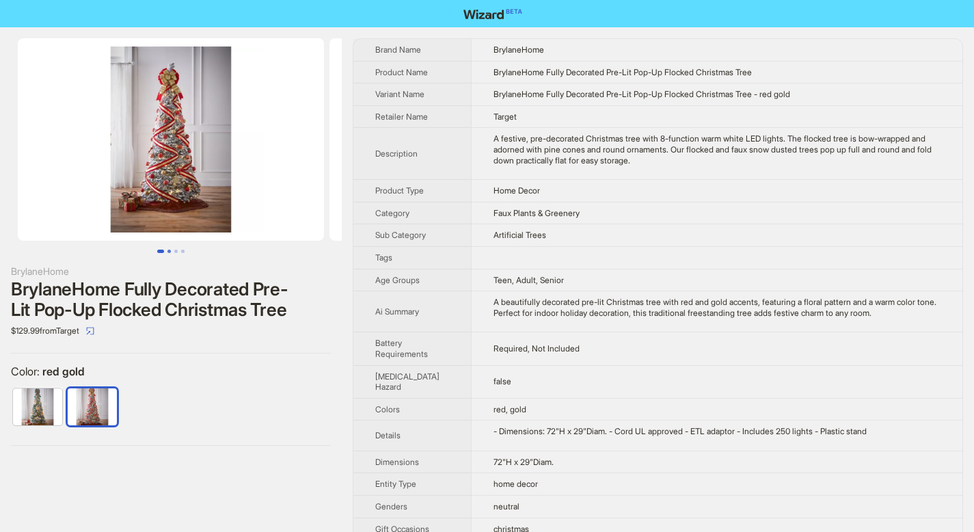
click at [167, 249] on button "Go to slide 2" at bounding box center [168, 250] width 3 height 3
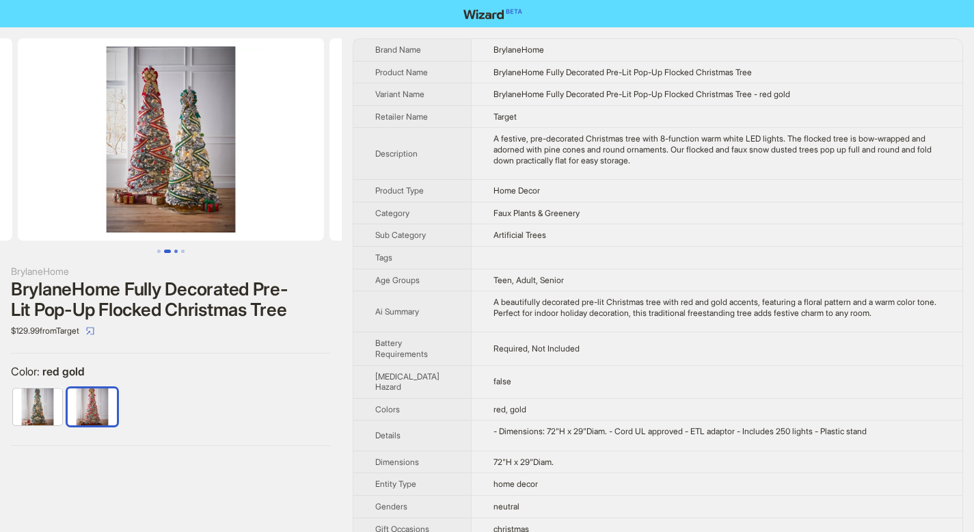
click at [178, 251] on button "Go to slide 3" at bounding box center [175, 250] width 3 height 3
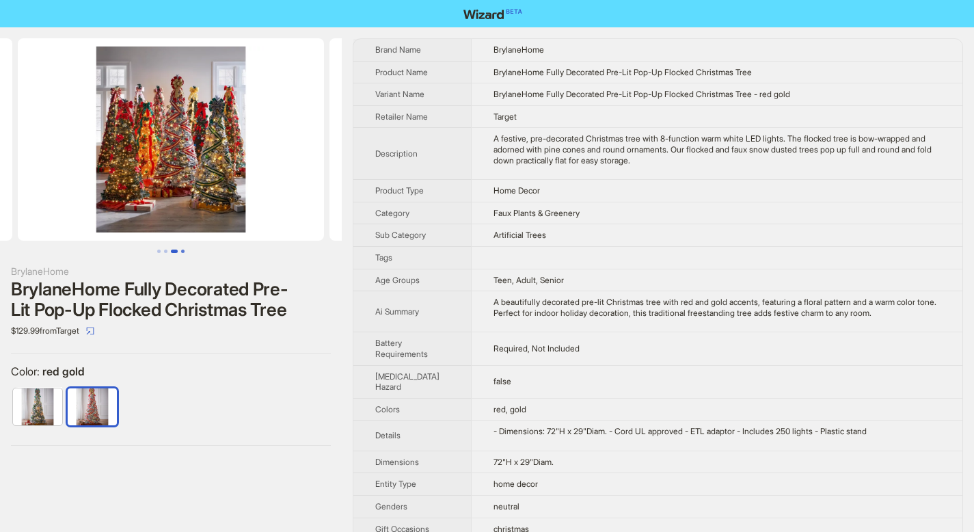
click at [184, 252] on button "Go to slide 4" at bounding box center [182, 250] width 3 height 3
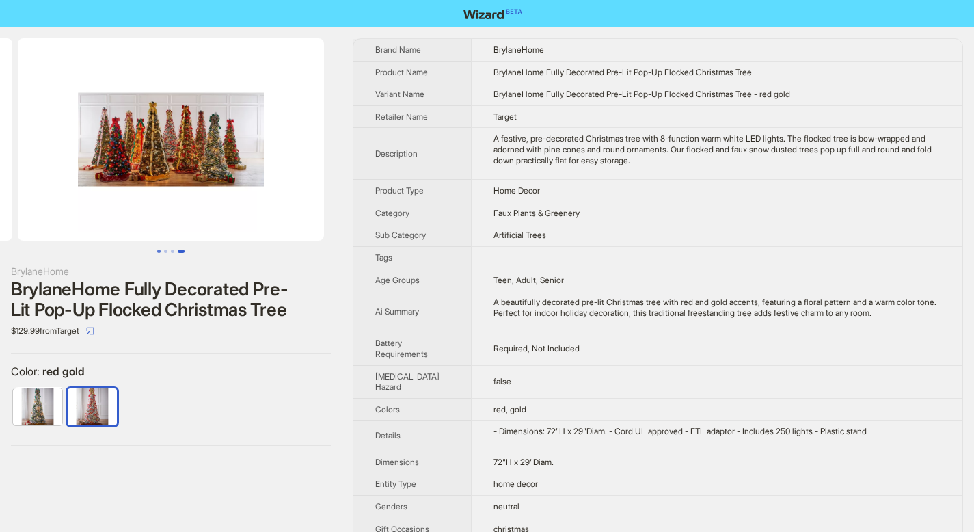
click at [158, 251] on button "Go to slide 1" at bounding box center [158, 250] width 3 height 3
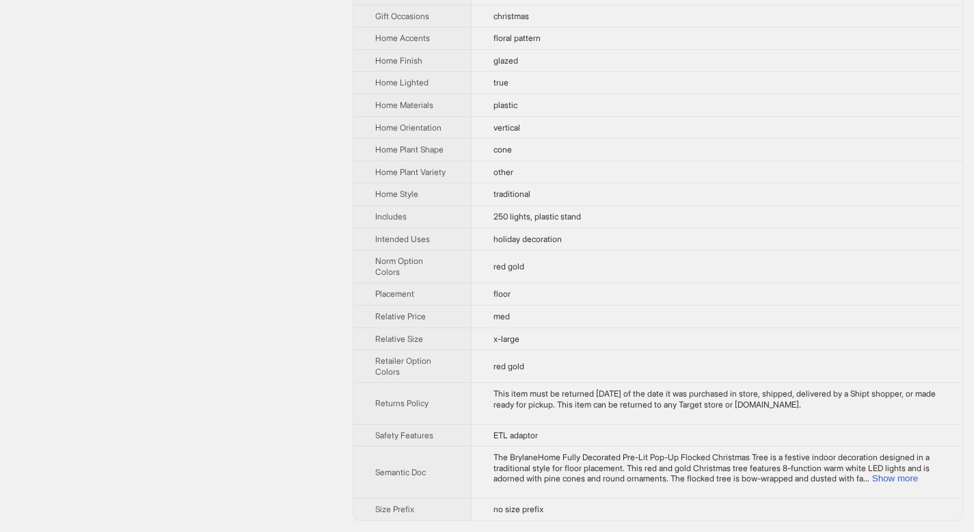
scroll to position [533, 0]
click at [918, 477] on button "Show more" at bounding box center [895, 478] width 46 height 10
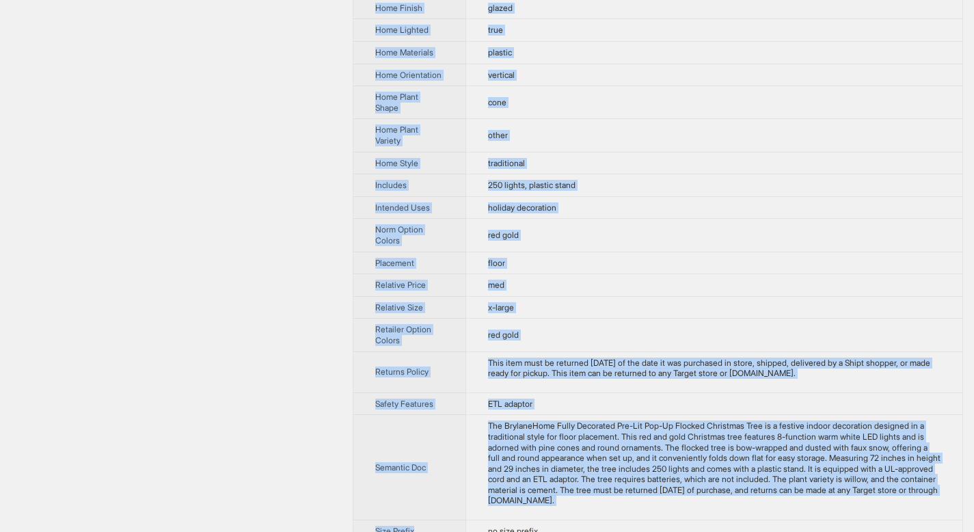
scroll to position [618, 0]
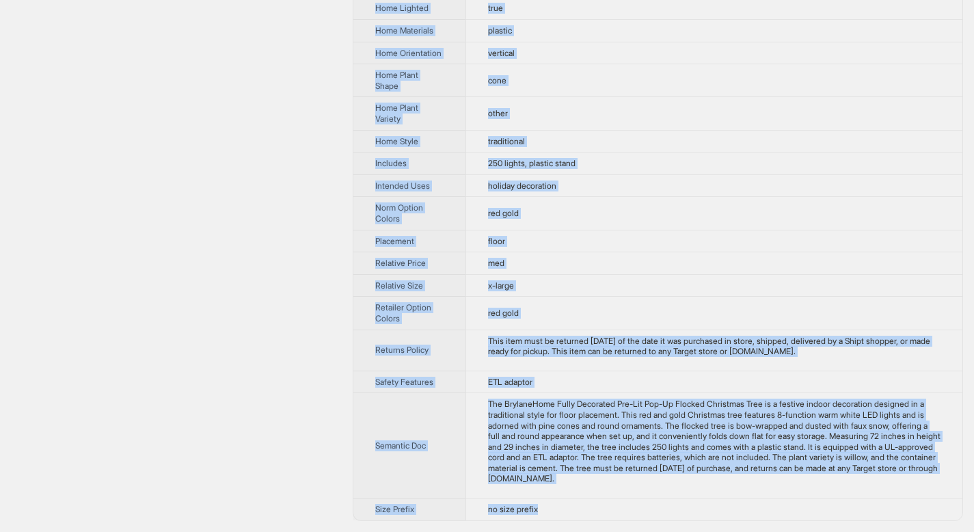
drag, startPoint x: 376, startPoint y: 48, endPoint x: 544, endPoint y: 508, distance: 490.3
copy tbody "Brand Name BrylaneHome Product Name BrylaneHome Fully Decorated Pre-Lit Pop-Up …"
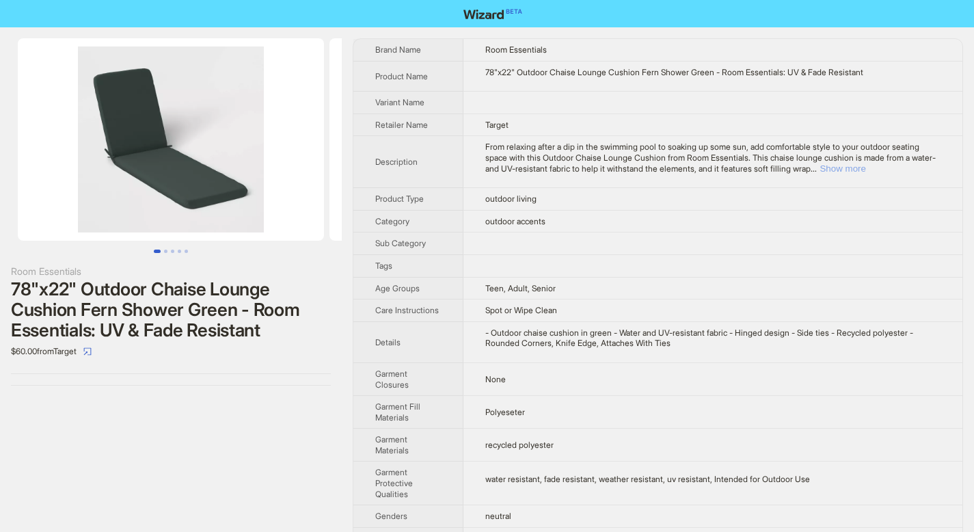
click at [865, 169] on button "Show more" at bounding box center [842, 168] width 46 height 10
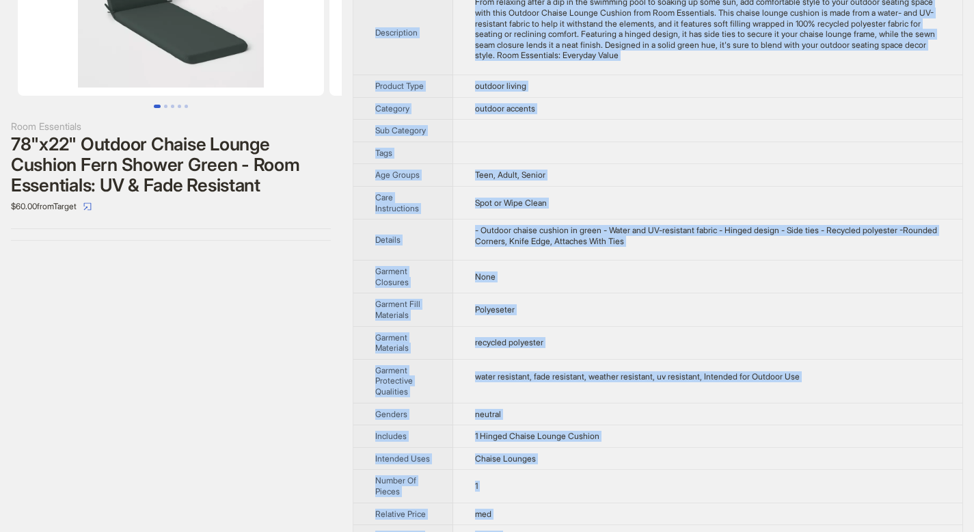
scroll to position [234, 0]
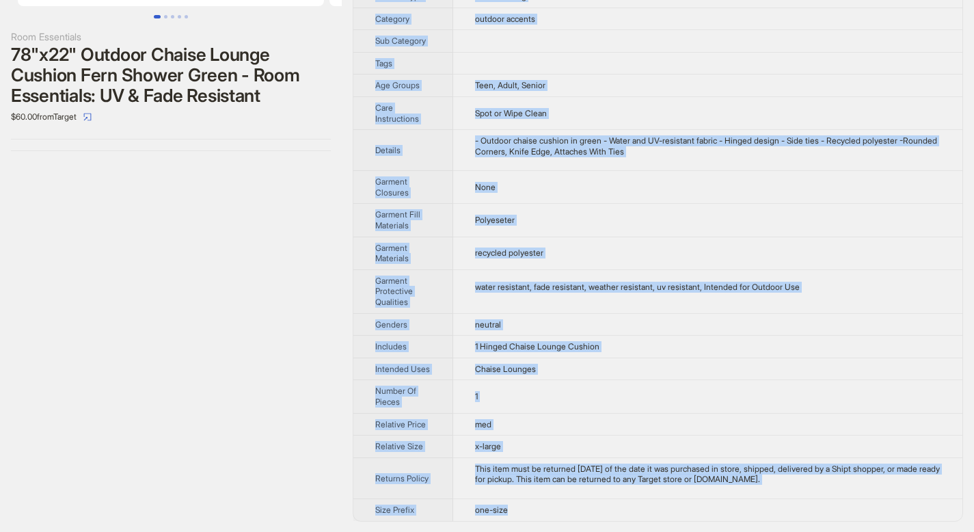
drag, startPoint x: 376, startPoint y: 48, endPoint x: 523, endPoint y: 506, distance: 481.0
click at [523, 506] on tbody "Brand Name Room Essentials Product Name 78"x22" Outdoor Chaise Lounge Cushion F…" at bounding box center [657, 163] width 609 height 716
copy tbody "Brand Name Room Essentials Product Name 78"x22" Outdoor Chaise Lounge Cushion F…"
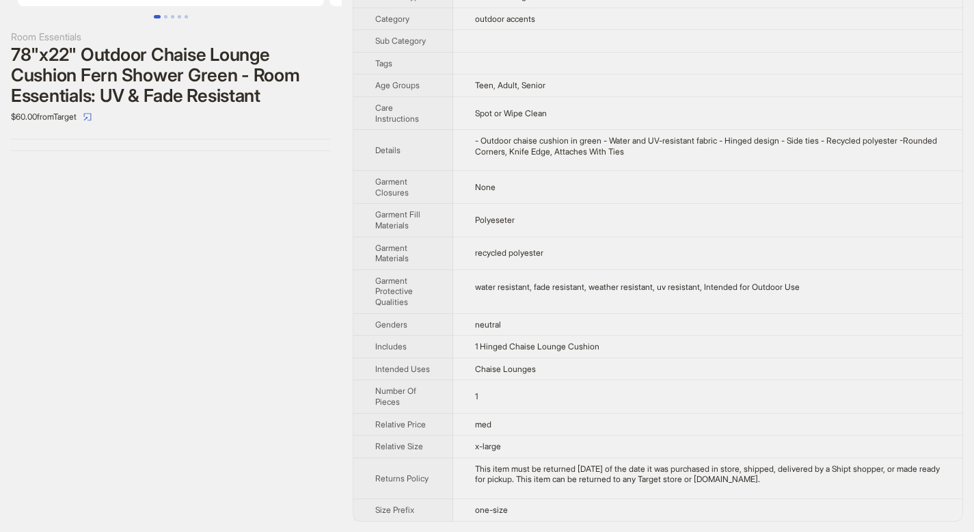
click at [287, 183] on div "Room Essentials 78"x22" Outdoor Chaise Lounge Cushion Fern Shower Green - Room …" at bounding box center [171, 162] width 342 height 739
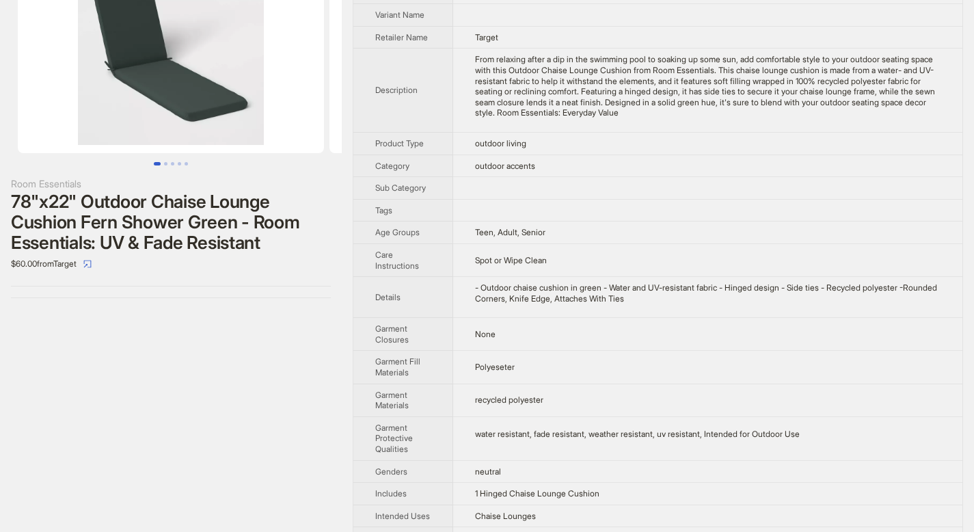
scroll to position [0, 0]
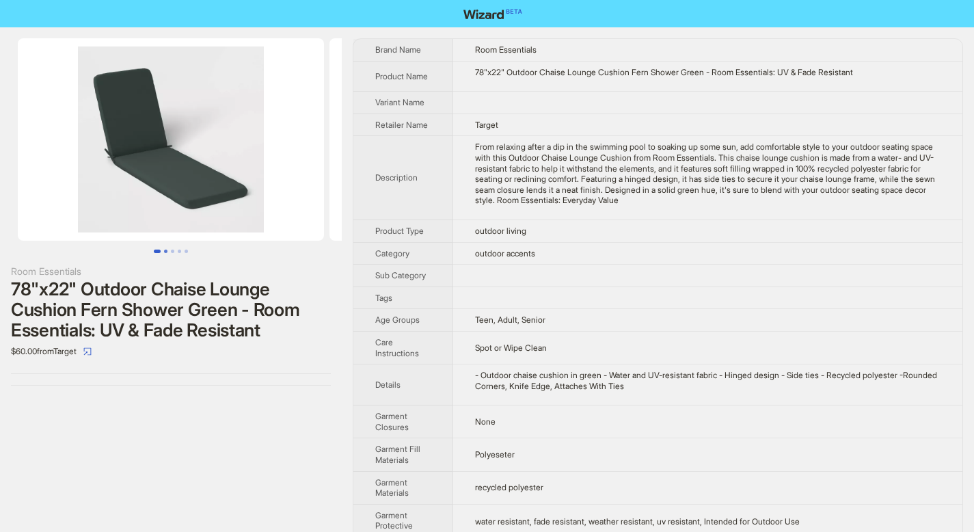
click at [167, 250] on button "Go to slide 2" at bounding box center [165, 250] width 3 height 3
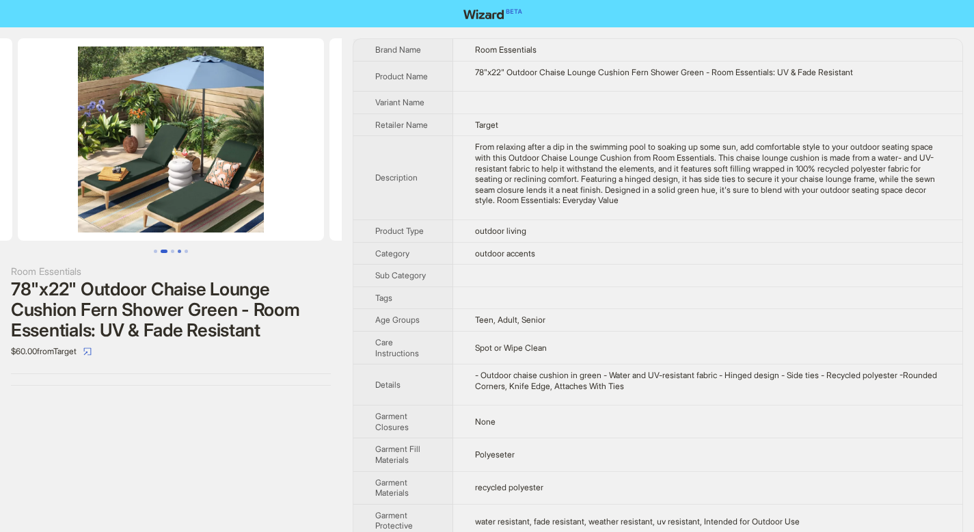
click at [178, 251] on button "Go to slide 4" at bounding box center [179, 250] width 3 height 3
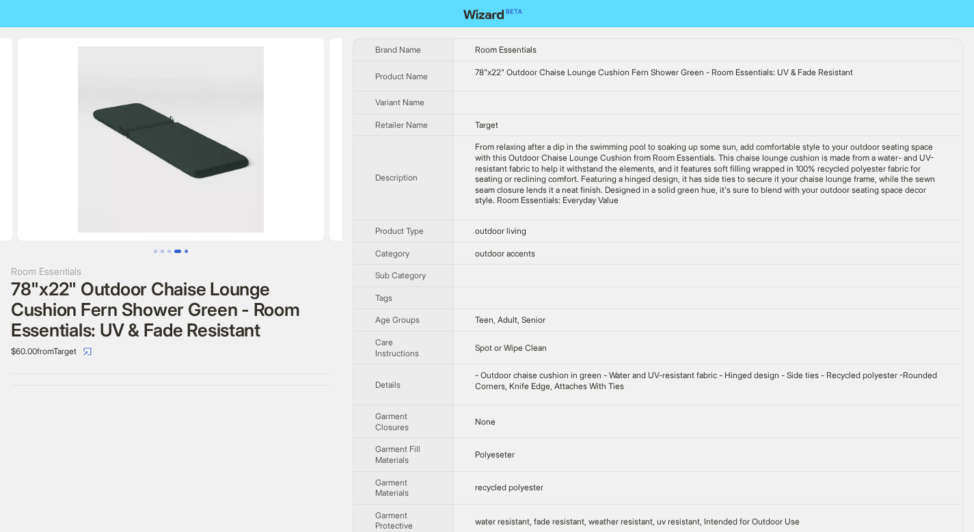
click at [187, 249] on button "Go to slide 5" at bounding box center [185, 250] width 3 height 3
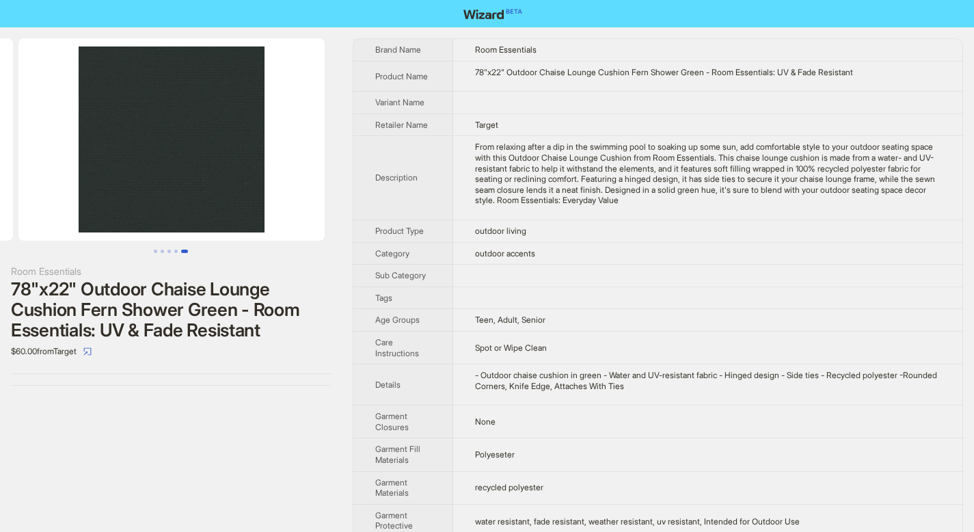
scroll to position [0, 1246]
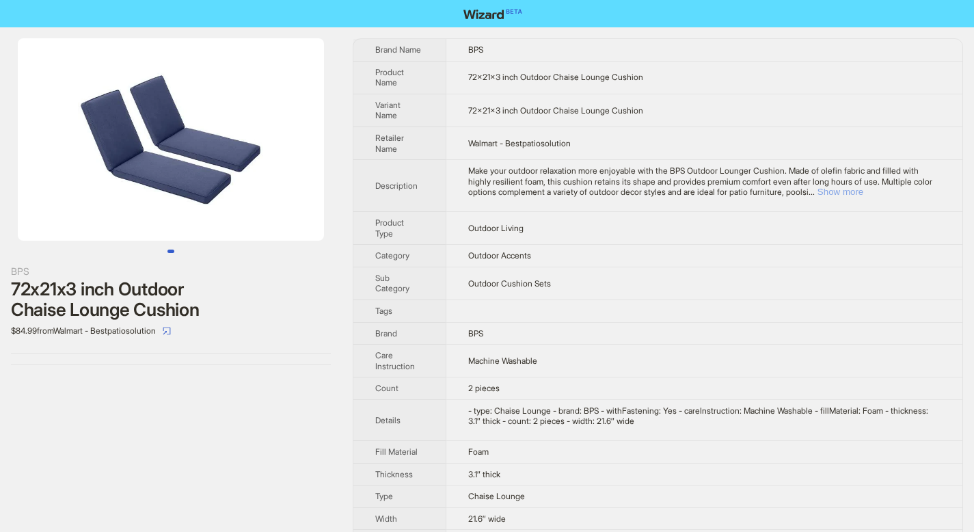
click at [863, 190] on button "Show more" at bounding box center [840, 192] width 46 height 10
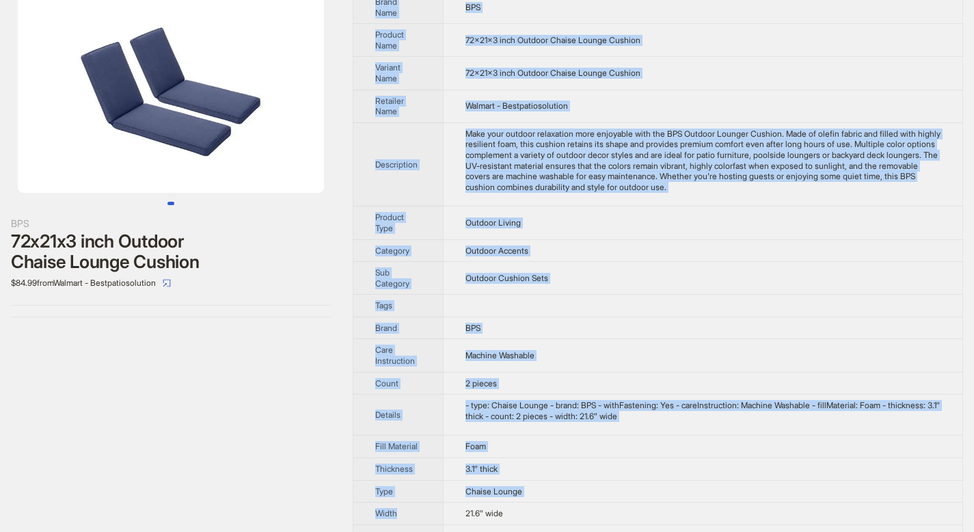
scroll to position [85, 0]
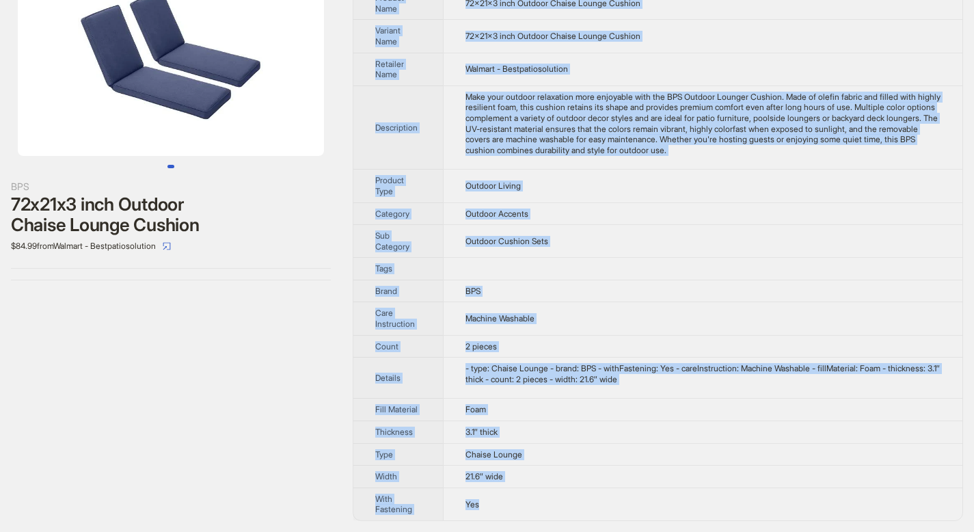
drag, startPoint x: 379, startPoint y: 54, endPoint x: 534, endPoint y: 519, distance: 490.1
click at [534, 519] on tbody "Brand Name BPS Product Name 72x21x3 inch Outdoor Chaise Lounge Cushion Variant …" at bounding box center [657, 237] width 609 height 566
copy tbody "Brand Name BPS Product Name 72x21x3 inch Outdoor Chaise Lounge Cushion Variant …"
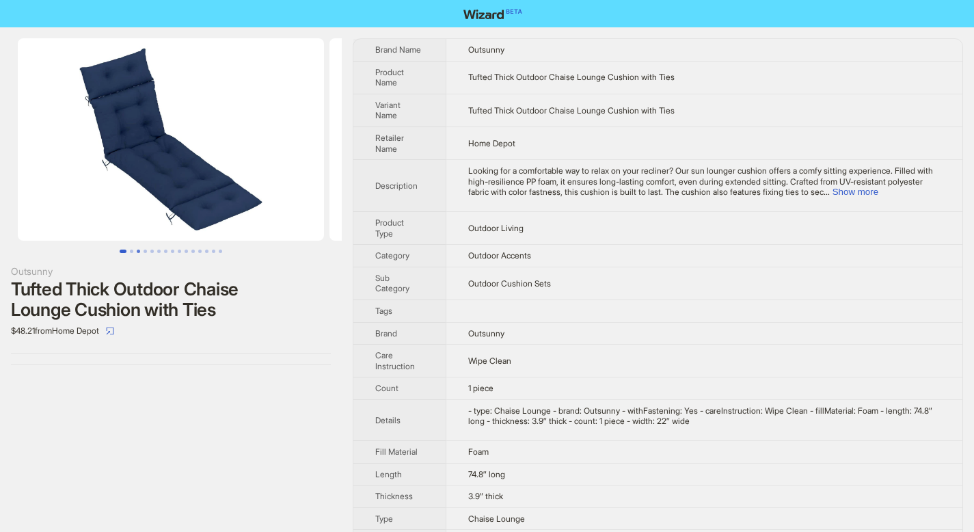
click at [137, 249] on button "Go to slide 3" at bounding box center [138, 250] width 3 height 3
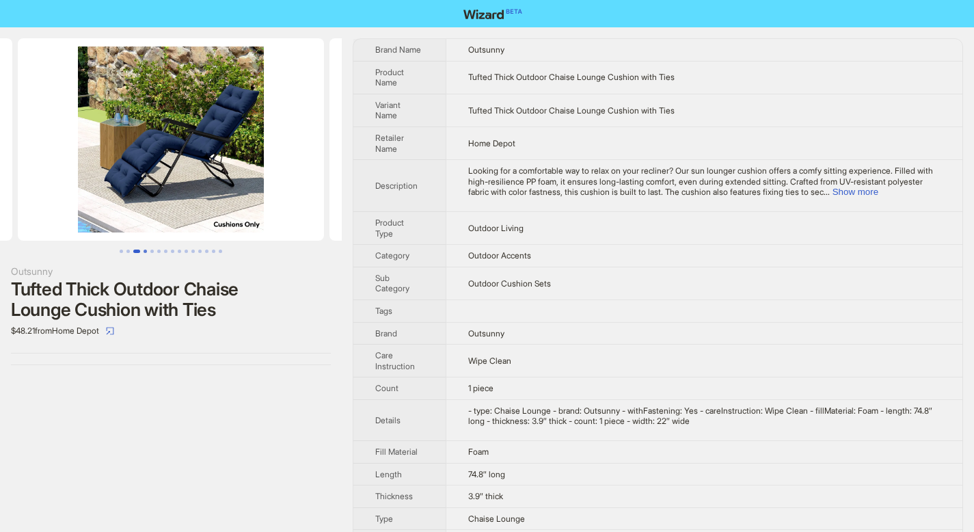
click at [147, 249] on button "Go to slide 4" at bounding box center [144, 250] width 3 height 3
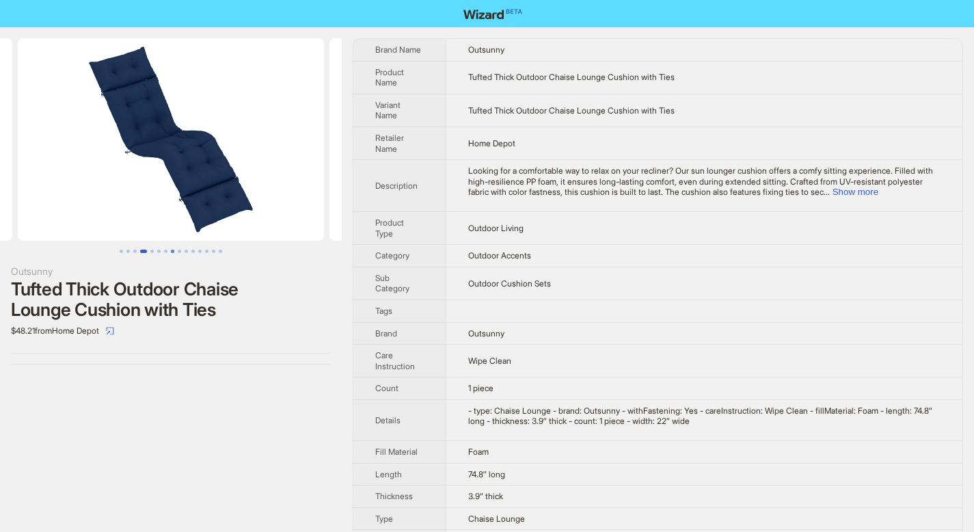
click at [171, 252] on button "Go to slide 8" at bounding box center [172, 250] width 3 height 3
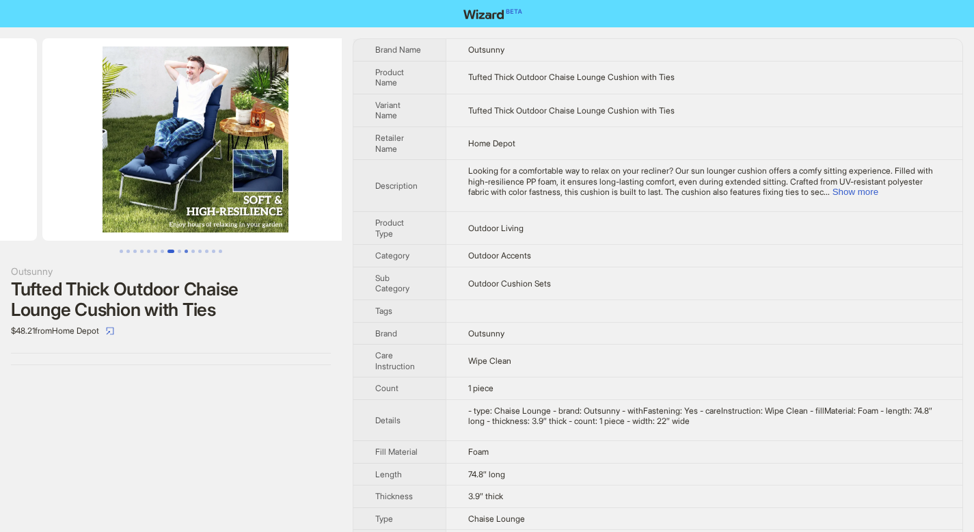
click at [187, 253] on button "Go to slide 10" at bounding box center [185, 250] width 3 height 3
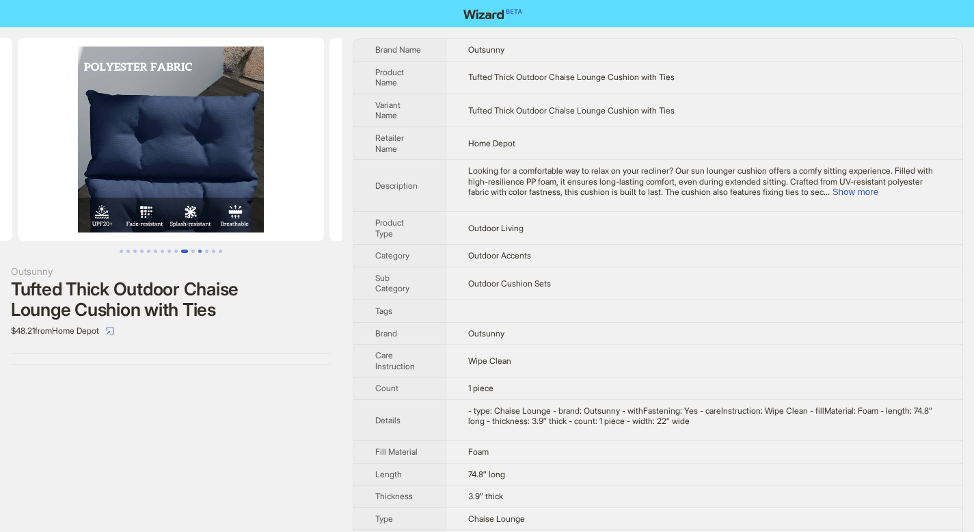
click at [200, 252] on button "Go to slide 12" at bounding box center [199, 250] width 3 height 3
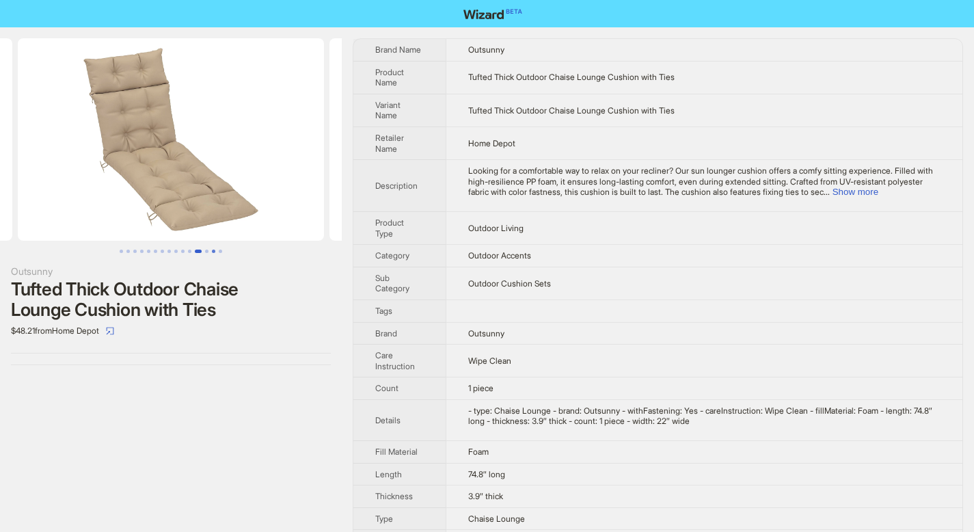
click at [212, 253] on button "Go to slide 14" at bounding box center [213, 250] width 3 height 3
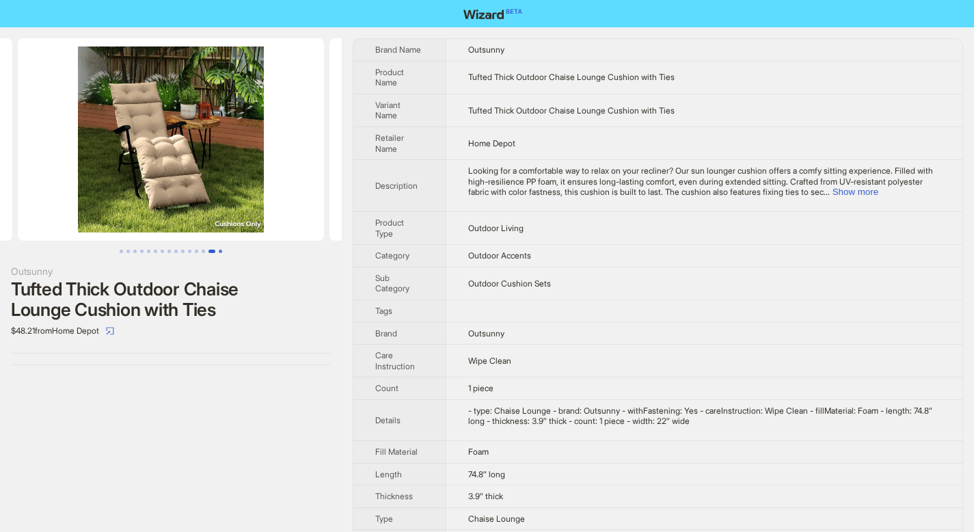
click at [219, 252] on button "Go to slide 15" at bounding box center [220, 250] width 3 height 3
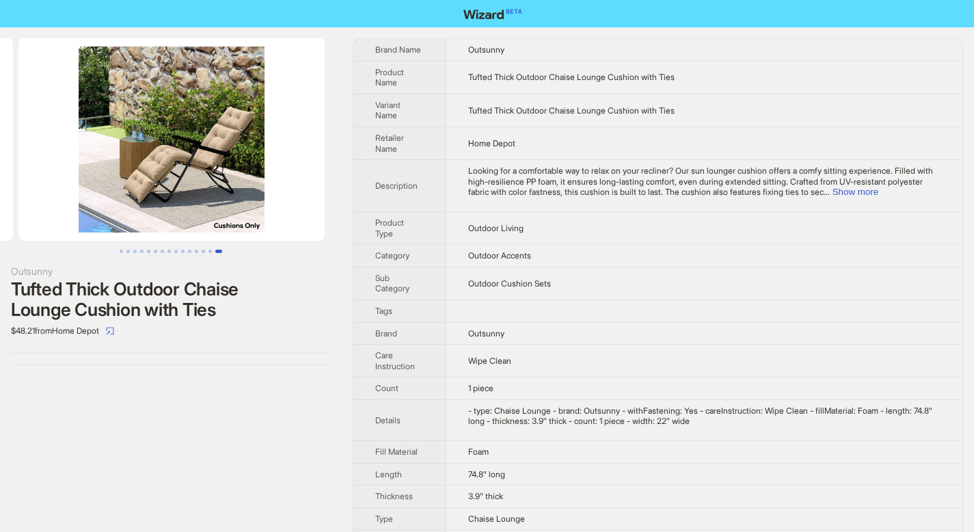
scroll to position [0, 4362]
click at [122, 252] on button "Go to slide 1" at bounding box center [121, 250] width 3 height 3
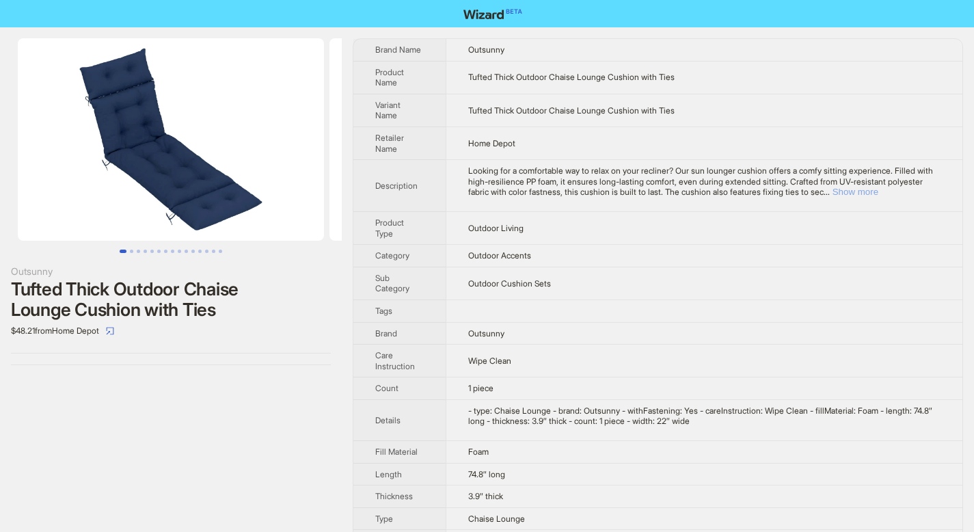
click at [878, 192] on button "Show more" at bounding box center [855, 192] width 46 height 10
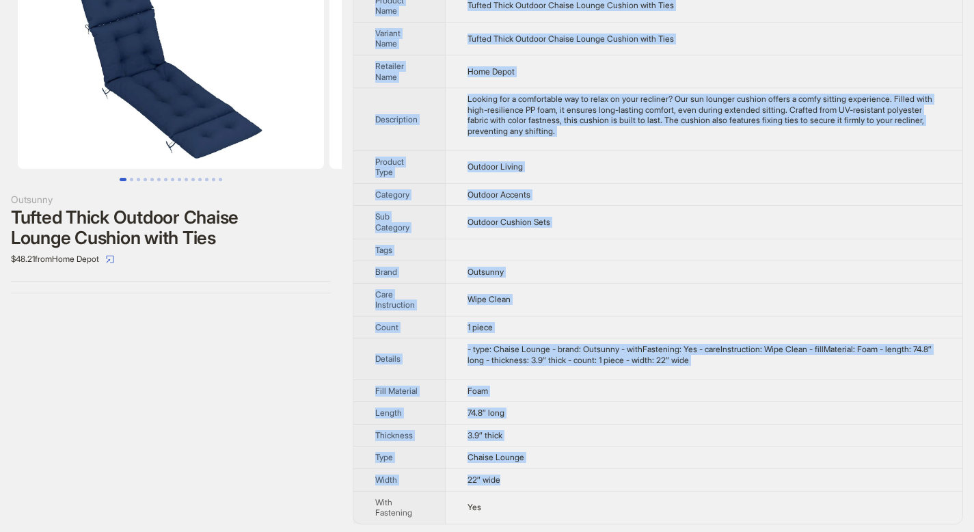
scroll to position [75, 0]
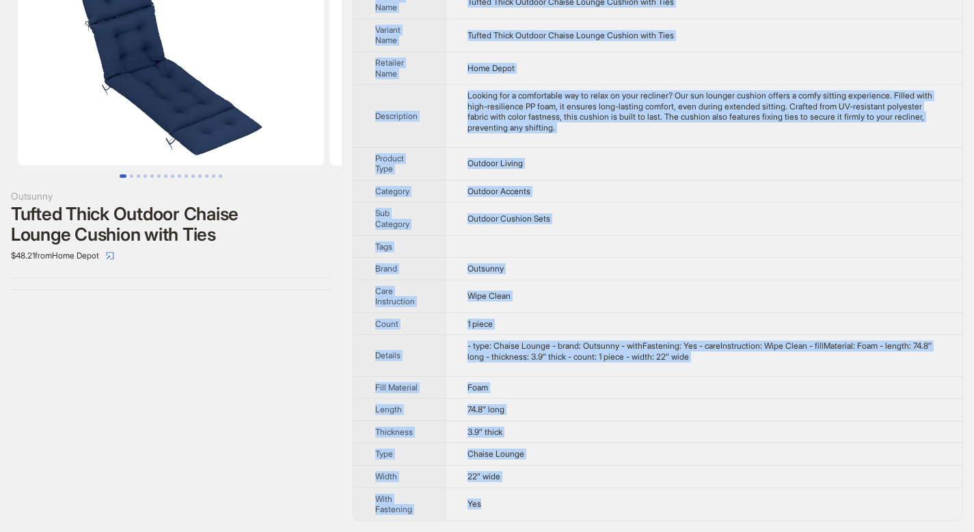
drag, startPoint x: 390, startPoint y: 64, endPoint x: 511, endPoint y: 505, distance: 457.0
click at [511, 505] on tbody "Brand Name Outsunny Product Name Tufted Thick Outdoor Chaise Lounge Cushion wit…" at bounding box center [657, 242] width 609 height 556
copy tbody "Brand Name Outsunny Product Name Tufted Thick Outdoor Chaise Lounge Cushion wit…"
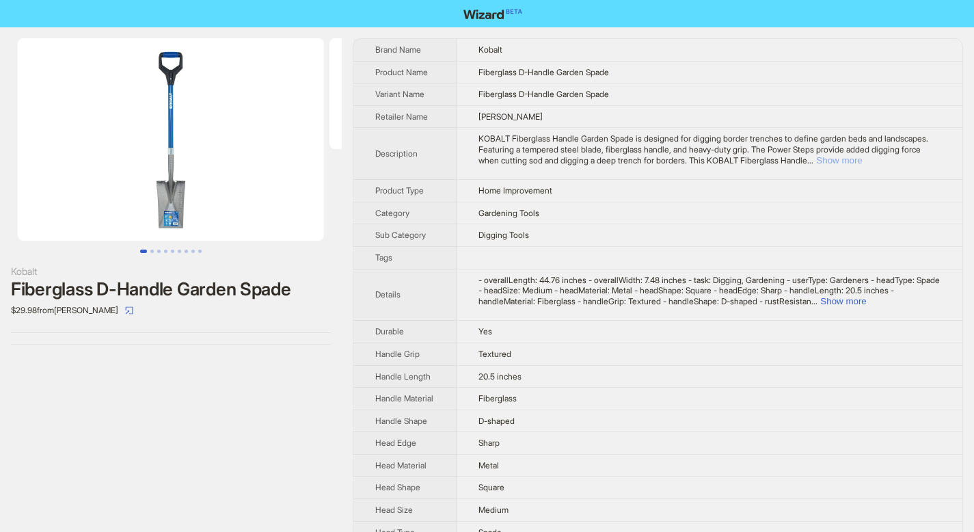
click at [862, 161] on button "Show more" at bounding box center [839, 160] width 46 height 10
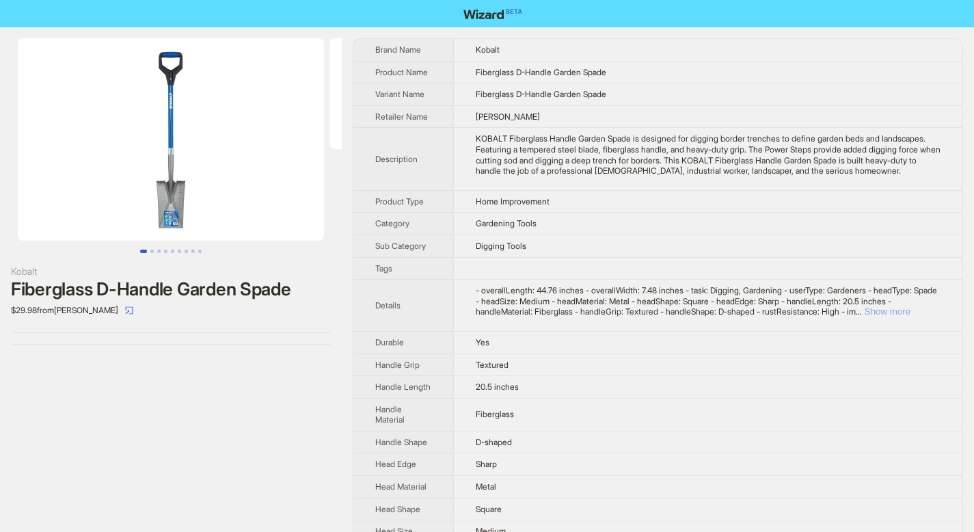
click at [910, 316] on button "Show more" at bounding box center [887, 311] width 46 height 10
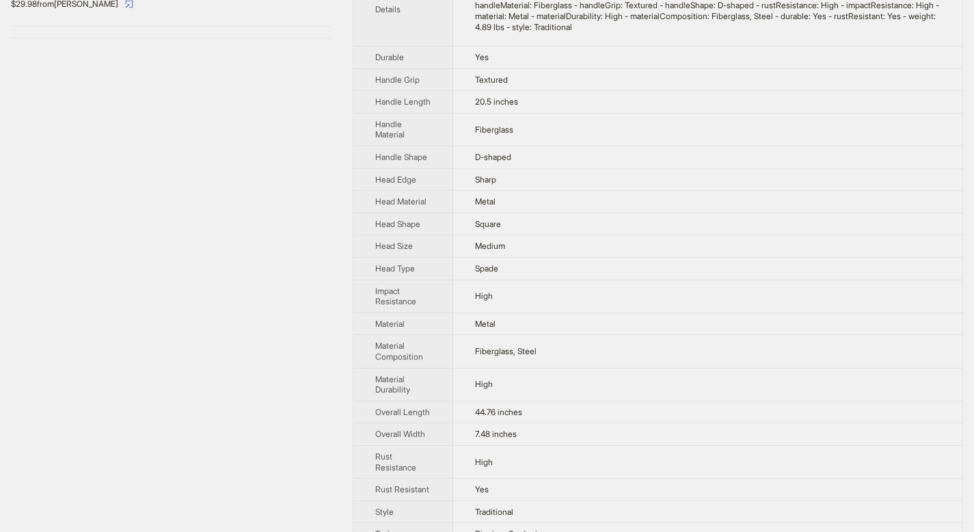
scroll to position [396, 0]
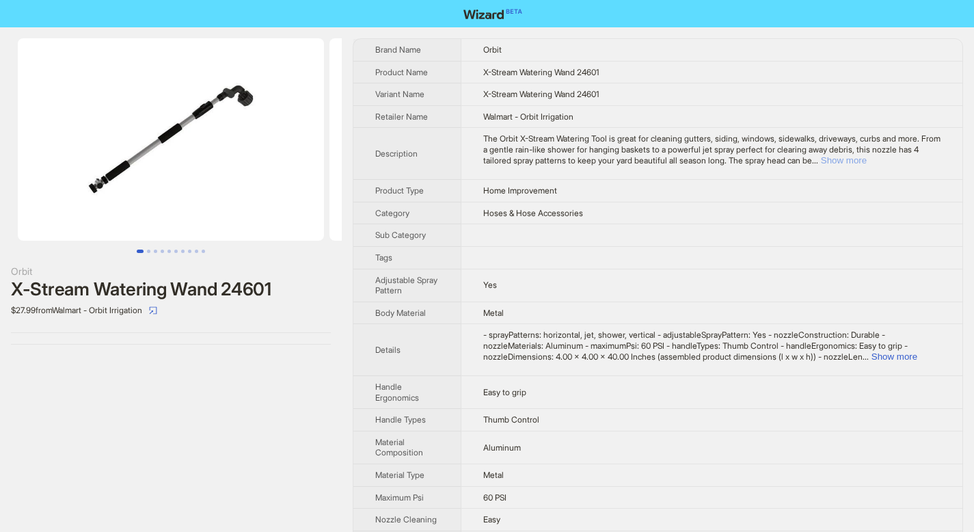
click at [866, 157] on button "Show more" at bounding box center [844, 160] width 46 height 10
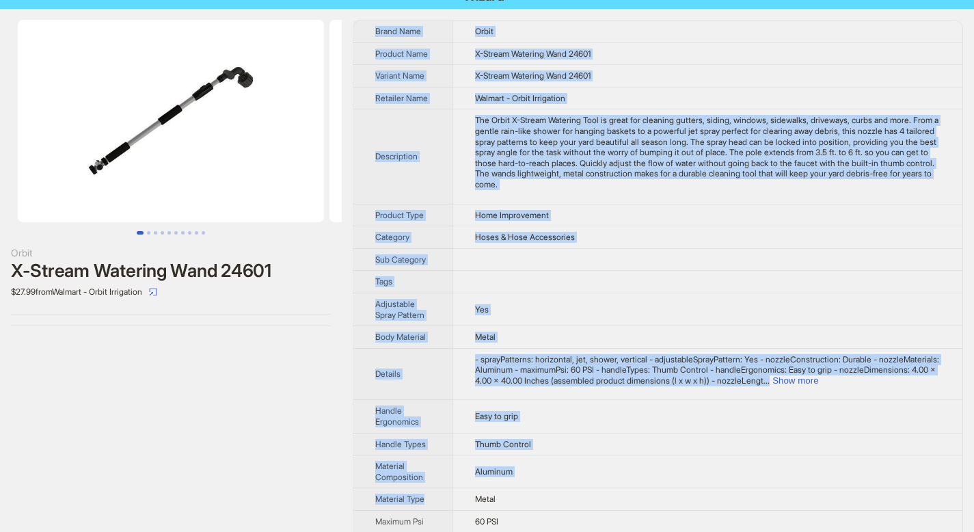
scroll to position [394, 0]
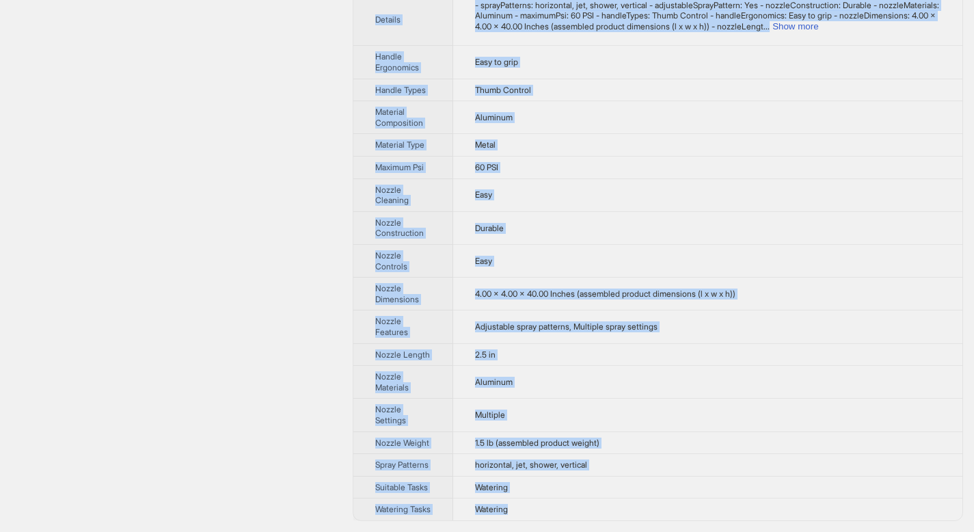
drag, startPoint x: 376, startPoint y: 50, endPoint x: 524, endPoint y: 506, distance: 479.3
click at [524, 506] on tbody "Brand Name Orbit Product Name X-Stream Watering Wand 24601 Variant Name X-Strea…" at bounding box center [657, 93] width 609 height 853
copy tbody "Brand Name Orbit Product Name X-Stream Watering Wand 24601 Variant Name X-Strea…"
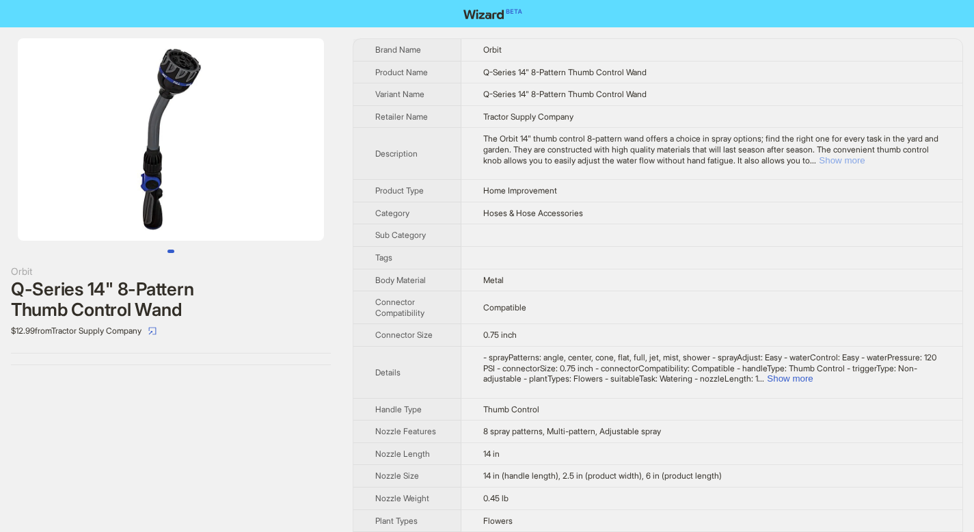
click at [864, 160] on button "Show more" at bounding box center [842, 160] width 46 height 10
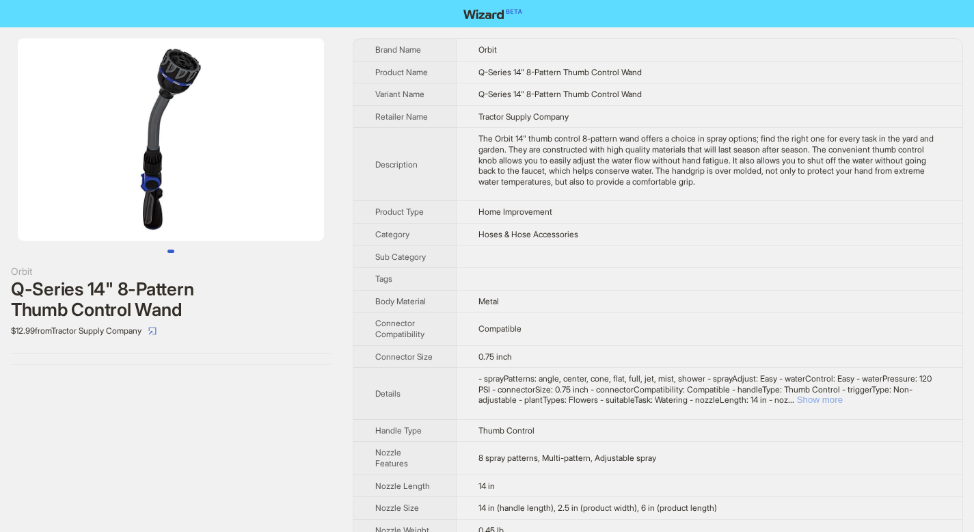
click at [843, 402] on button "Show more" at bounding box center [820, 399] width 46 height 10
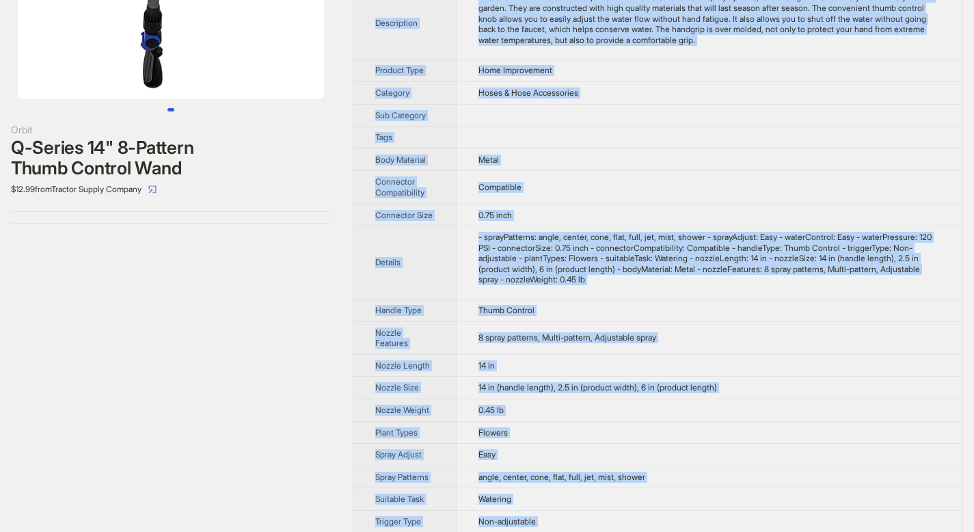
scroll to position [198, 0]
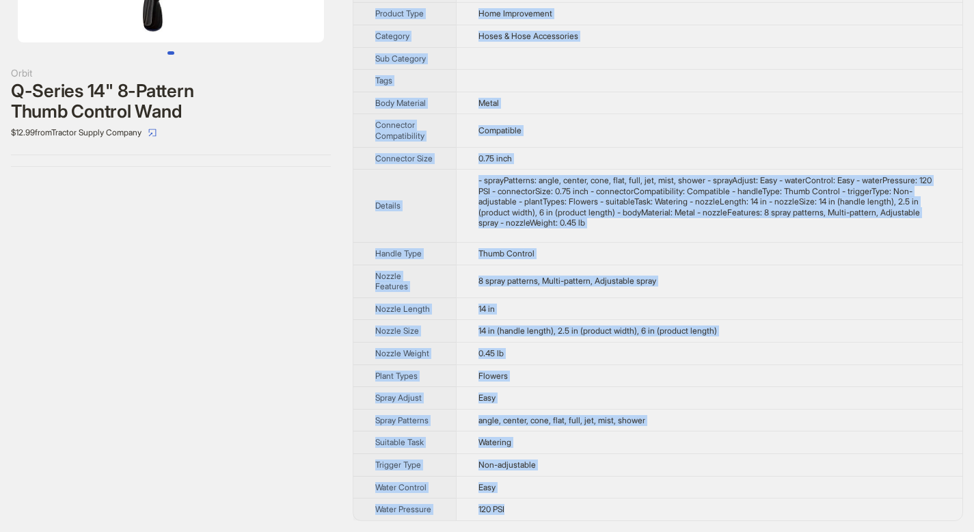
drag, startPoint x: 376, startPoint y: 49, endPoint x: 538, endPoint y: 508, distance: 487.1
click at [538, 508] on tbody "Brand Name Orbit Product Name Q-Series 14" 8-Pattern Thumb Control Wand Variant…" at bounding box center [657, 180] width 609 height 679
copy tbody "Brand Name Orbit Product Name Q-Series 14" 8-Pattern Thumb Control Wand Variant…"
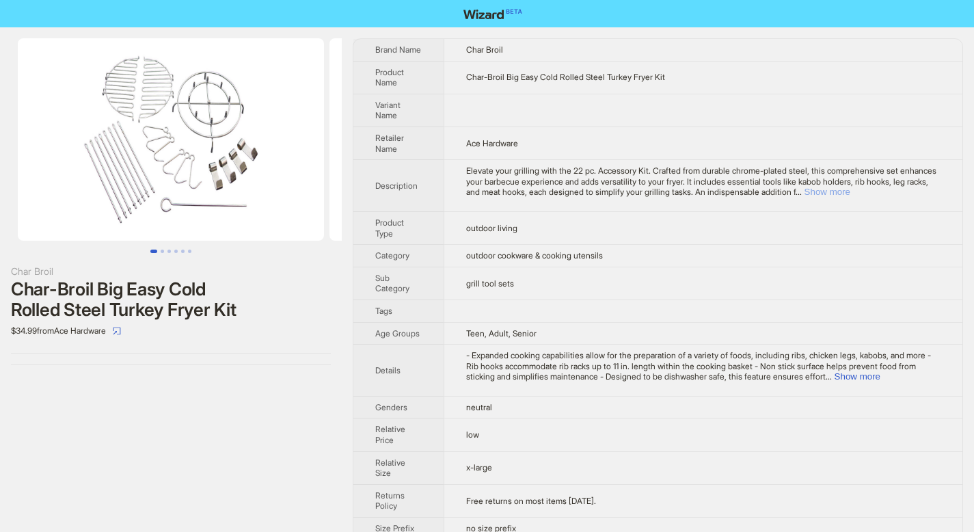
click at [850, 192] on button "Show more" at bounding box center [827, 192] width 46 height 10
click at [879, 381] on button "Show more" at bounding box center [857, 376] width 46 height 10
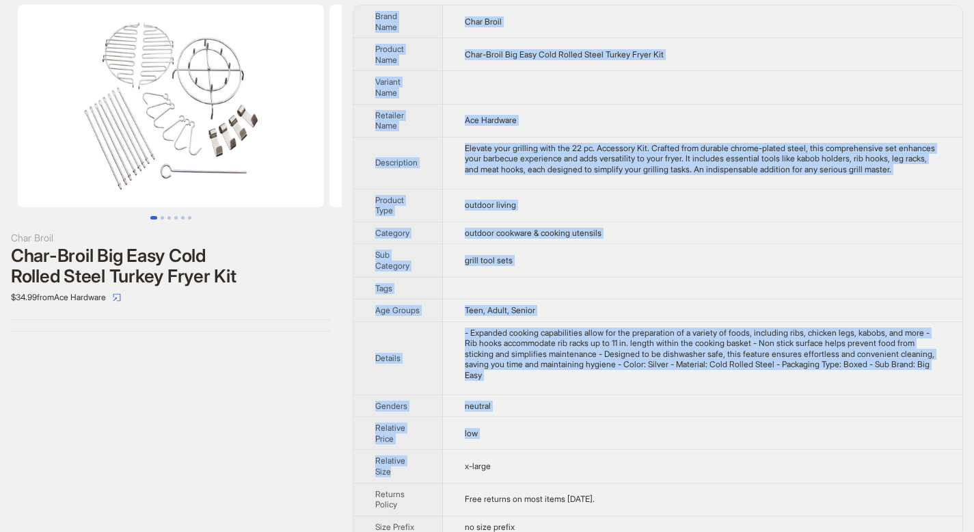
scroll to position [61, 0]
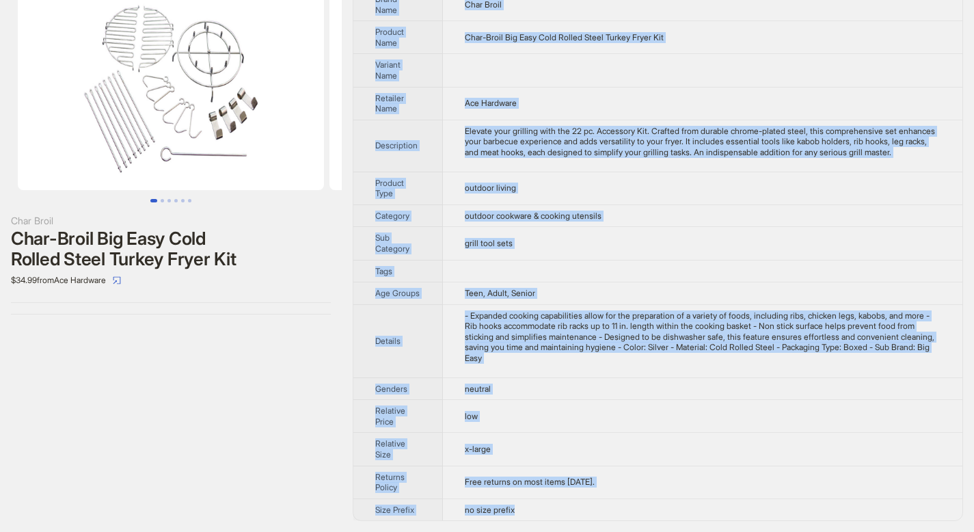
drag, startPoint x: 376, startPoint y: 52, endPoint x: 532, endPoint y: 520, distance: 493.5
click at [532, 520] on div "Brand Name Char Broil Product Name Char-Broil Big Easy Cold Rolled Steel Turkey…" at bounding box center [658, 254] width 610 height 533
copy tbody "Brand Name Char Broil Product Name Char-Broil Big Easy Cold Rolled Steel Turkey…"
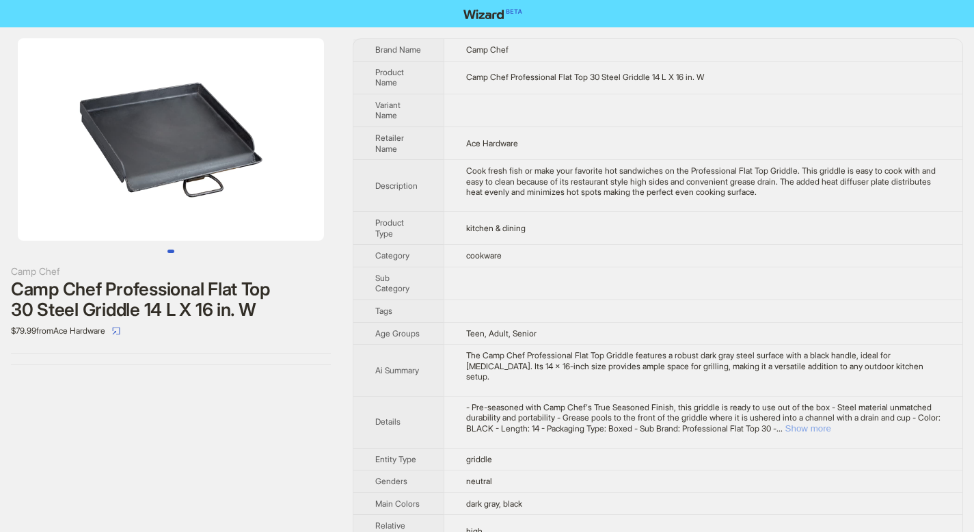
click at [831, 430] on button "Show more" at bounding box center [808, 428] width 46 height 10
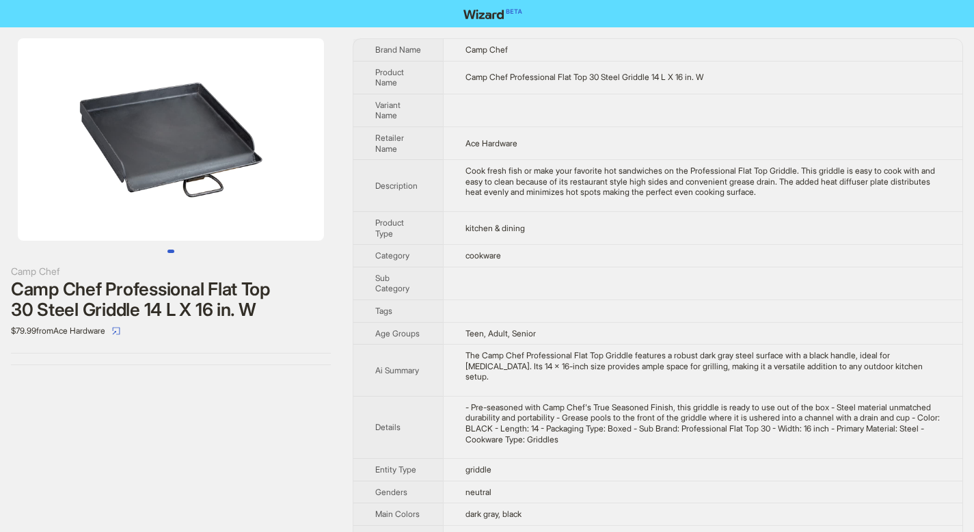
scroll to position [155, 0]
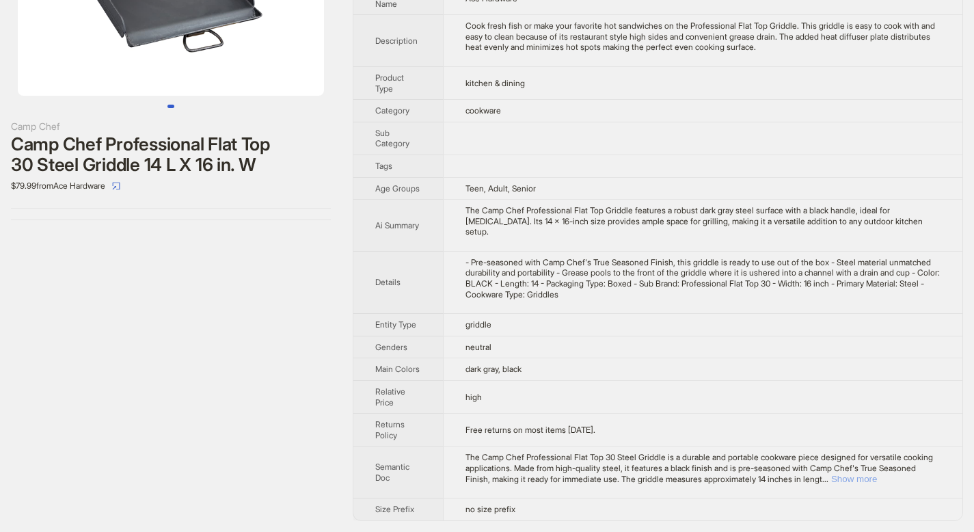
click at [931, 484] on td "The Camp Chef Professional Flat Top 30 Steel Griddle is a durable and portable …" at bounding box center [702, 472] width 519 height 52
click at [877, 479] on button "Show more" at bounding box center [854, 479] width 46 height 10
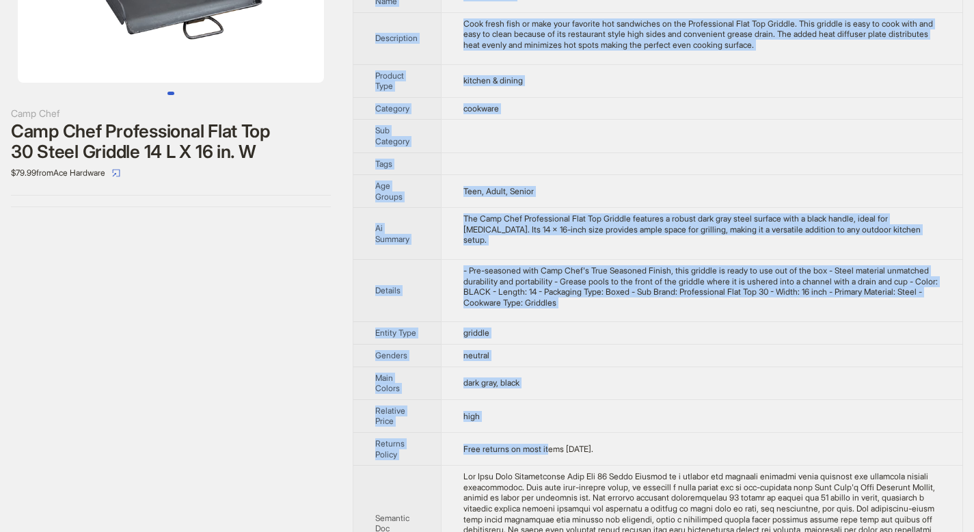
scroll to position [251, 0]
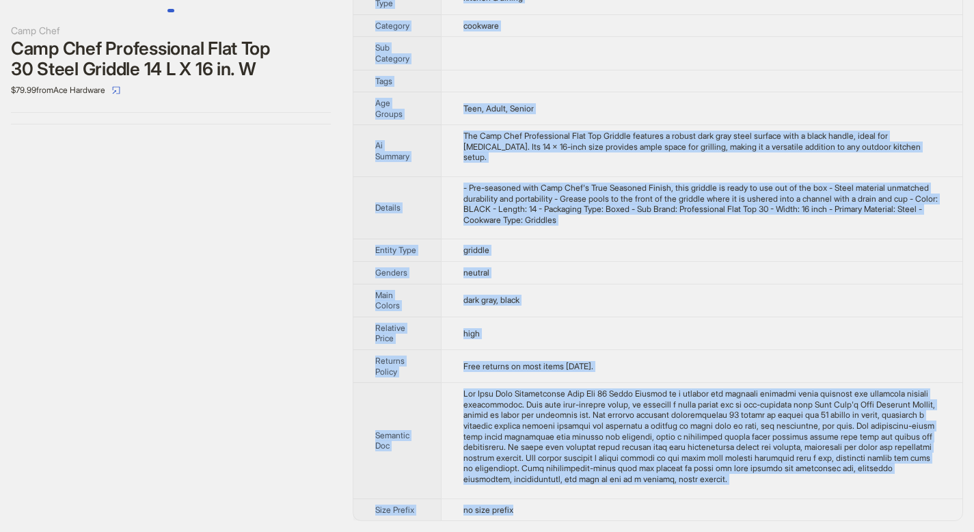
drag, startPoint x: 377, startPoint y: 25, endPoint x: 560, endPoint y: 512, distance: 520.2
click at [560, 512] on tbody "Brand Name Camp Chef Product Name Camp Chef Professional Flat Top 30 Steel Grid…" at bounding box center [657, 159] width 609 height 722
copy tbody "Brand Name Camp Chef Product Name Camp Chef Professional Flat Top 30 Steel Grid…"
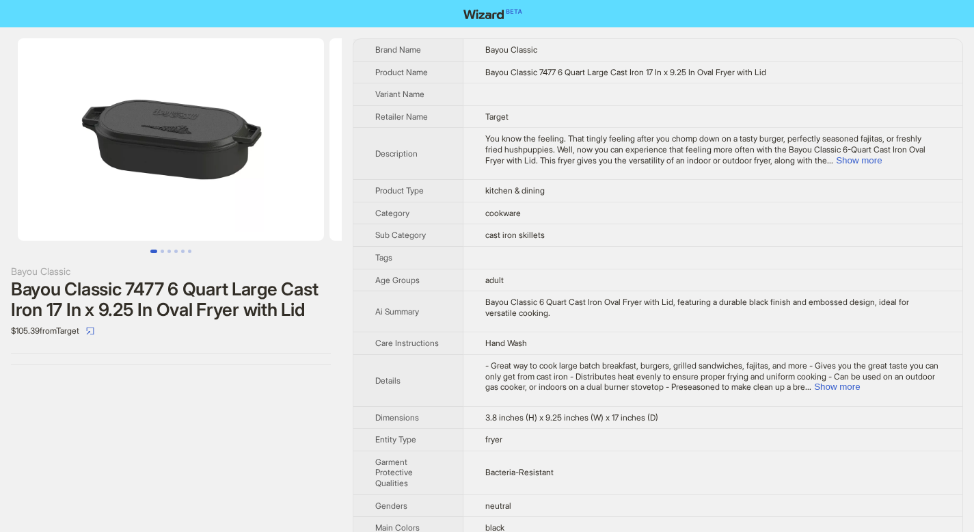
click at [918, 166] on td "You know the feeling. That tingly feeling after you chomp down on a tasty burge…" at bounding box center [712, 154] width 499 height 52
click at [881, 163] on button "Show more" at bounding box center [859, 160] width 46 height 10
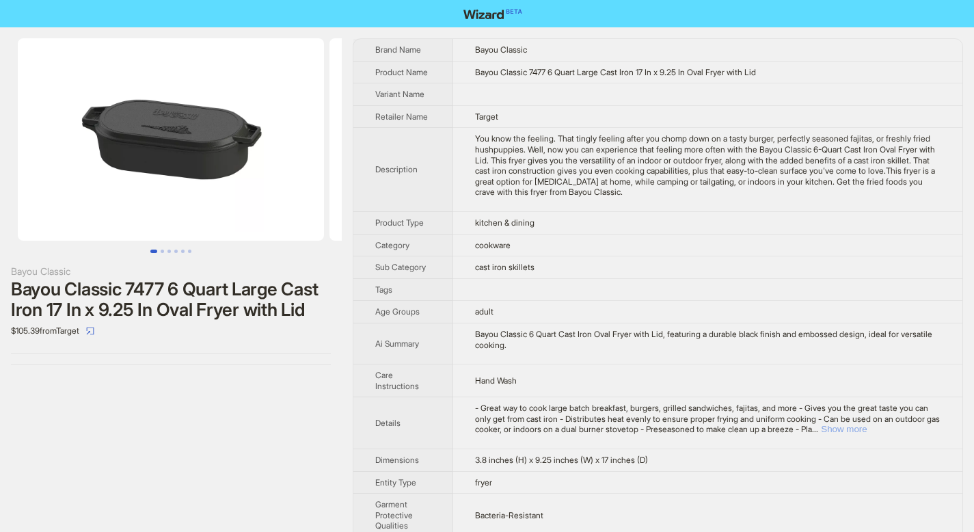
click at [866, 433] on button "Show more" at bounding box center [844, 429] width 46 height 10
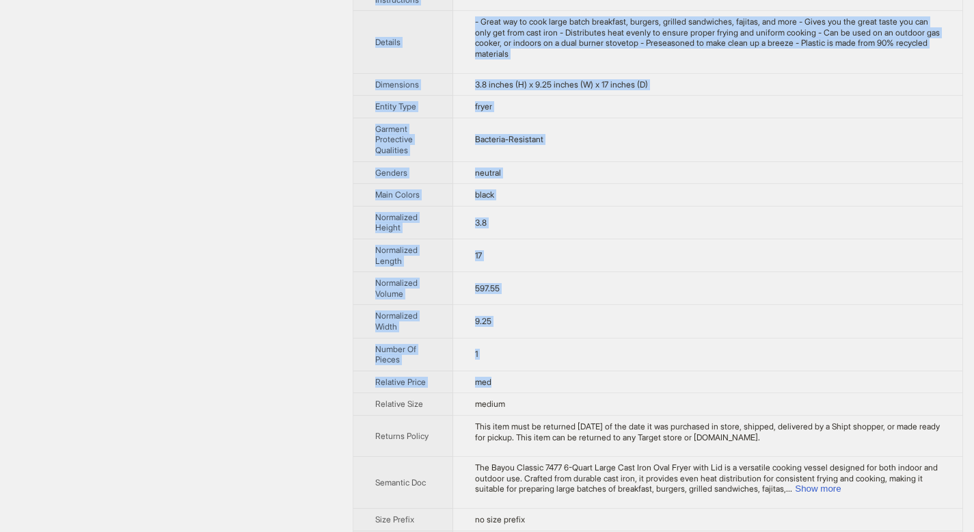
scroll to position [437, 0]
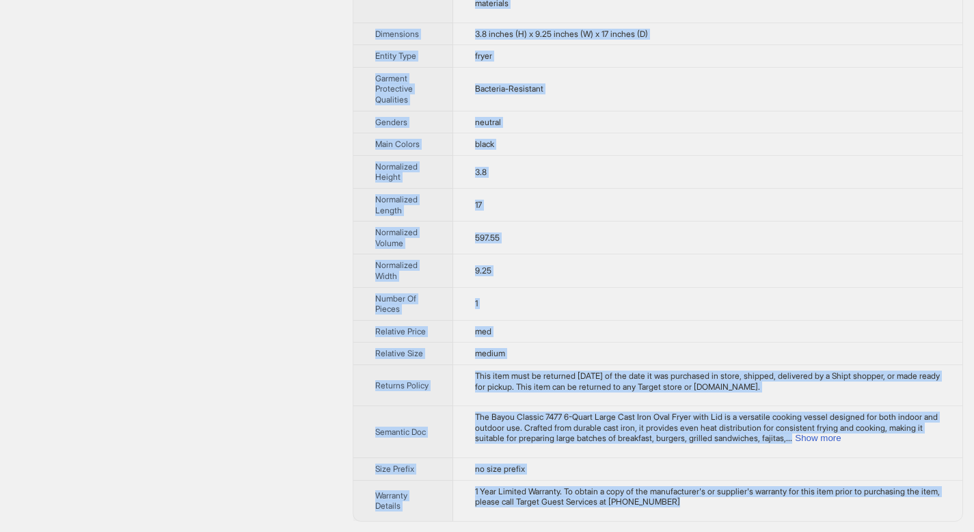
drag, startPoint x: 382, startPoint y: 54, endPoint x: 726, endPoint y: 501, distance: 563.8
click at [726, 501] on tbody "Brand Name Bayou Classic Product Name Bayou Classic 7477 6 Quart Large Cast Iro…" at bounding box center [657, 61] width 609 height 918
copy tbody "rand Name Bayou Classic Product Name Bayou Classic 7477 6 Quart Large Cast Iron…"
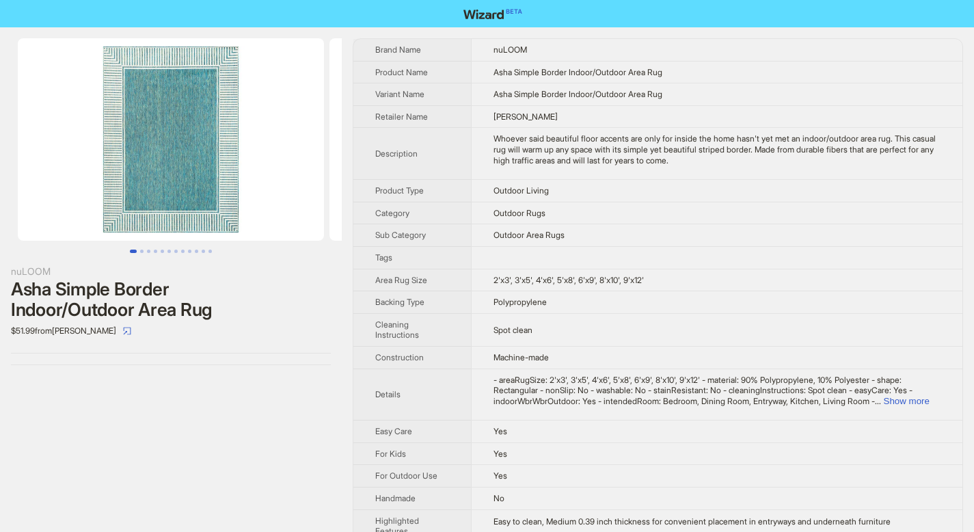
click at [912, 391] on span "- areaRugSize: 2'x3', 3'x5', 4'x6', 5'x8', 6'x9', 8'x10', 9'x12' - material: 90…" at bounding box center [702, 389] width 419 height 31
click at [922, 402] on button "Show more" at bounding box center [907, 401] width 46 height 10
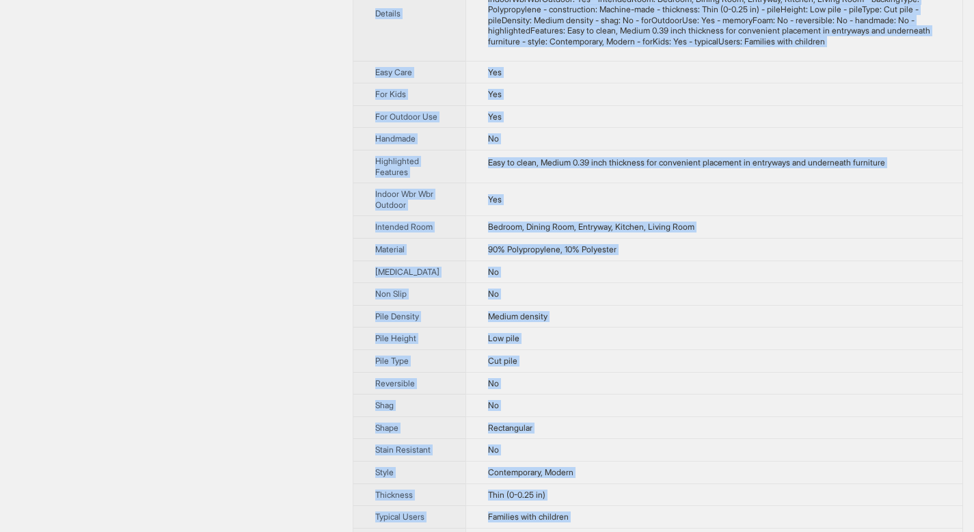
scroll to position [463, 0]
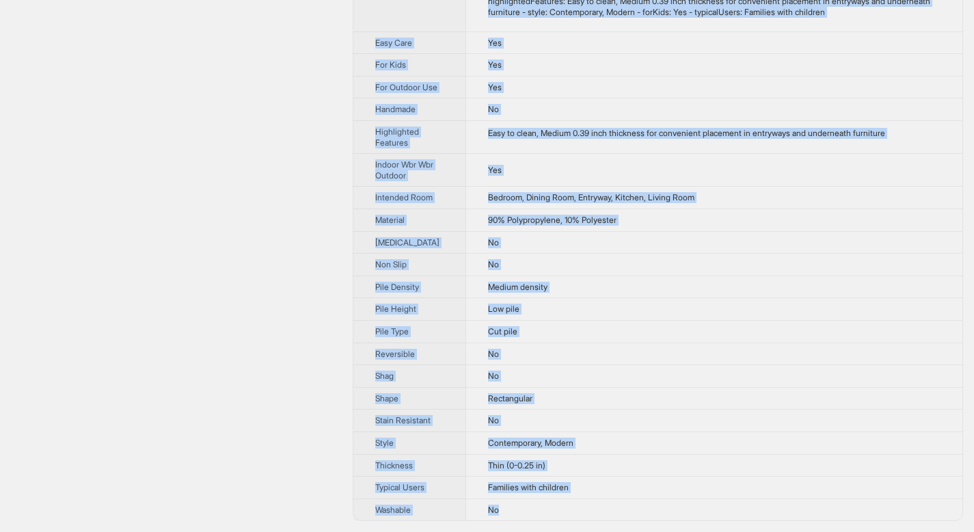
drag, startPoint x: 379, startPoint y: 51, endPoint x: 620, endPoint y: 509, distance: 517.5
click at [620, 509] on tbody "Brand Name nuLOOM Product Name Asha Simple Border Indoor/Outdoor Area Rug Varia…" at bounding box center [657, 64] width 609 height 912
copy tbody "Brand Name nuLOOM Product Name Asha Simple Border Indoor/Outdoor Area Rug Varia…"
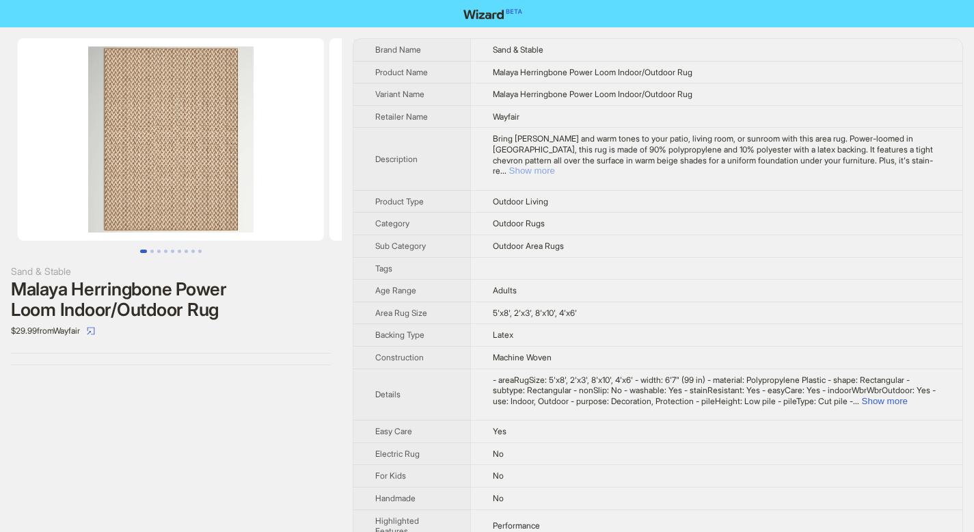
click at [555, 165] on button "Show more" at bounding box center [532, 170] width 46 height 10
click at [906, 401] on button "Show more" at bounding box center [883, 401] width 46 height 10
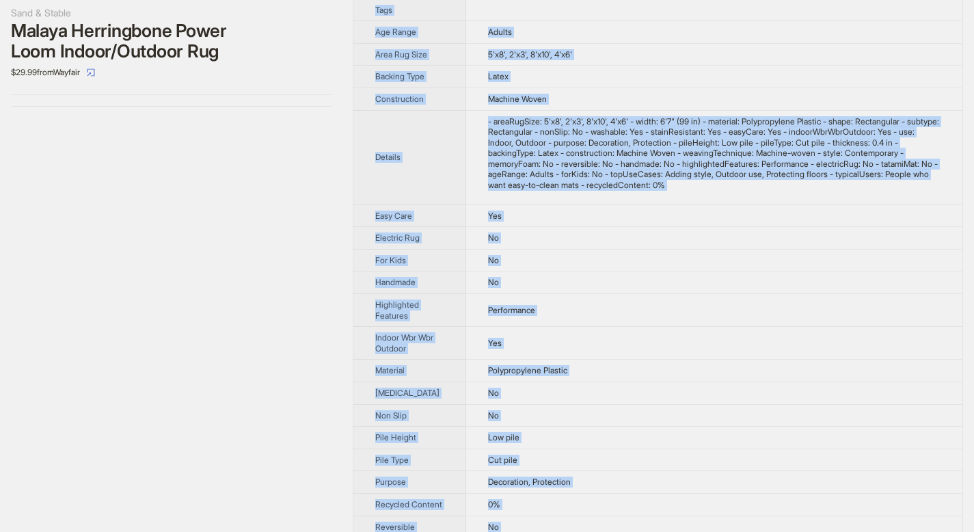
scroll to position [585, 0]
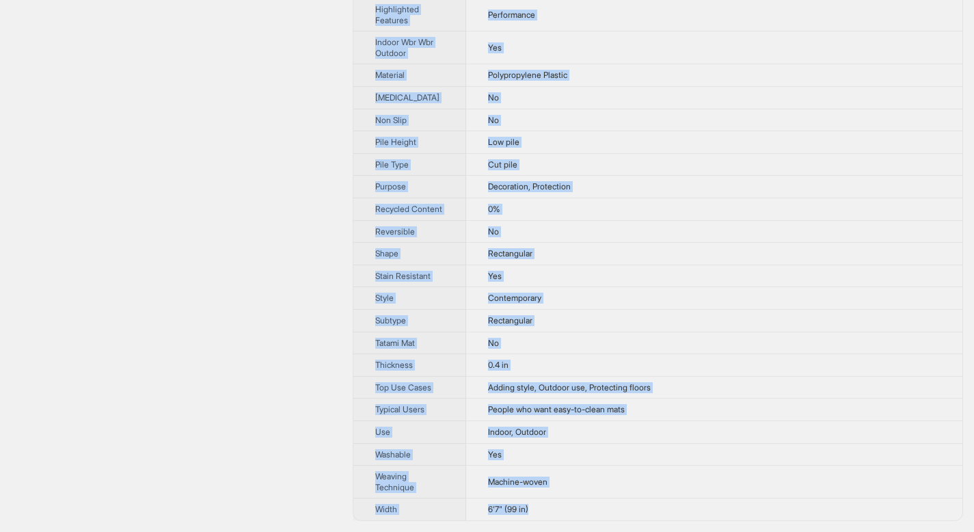
drag, startPoint x: 374, startPoint y: 49, endPoint x: 543, endPoint y: 508, distance: 489.2
click at [543, 508] on tbody "Brand Name Sand & Stable Product Name Malaya Herringbone Power Loom Indoor/Outd…" at bounding box center [657, 2] width 609 height 1035
copy tbody "Brand Name Sand & Stable Product Name Malaya Herringbone Power Loom Indoor/Outd…"
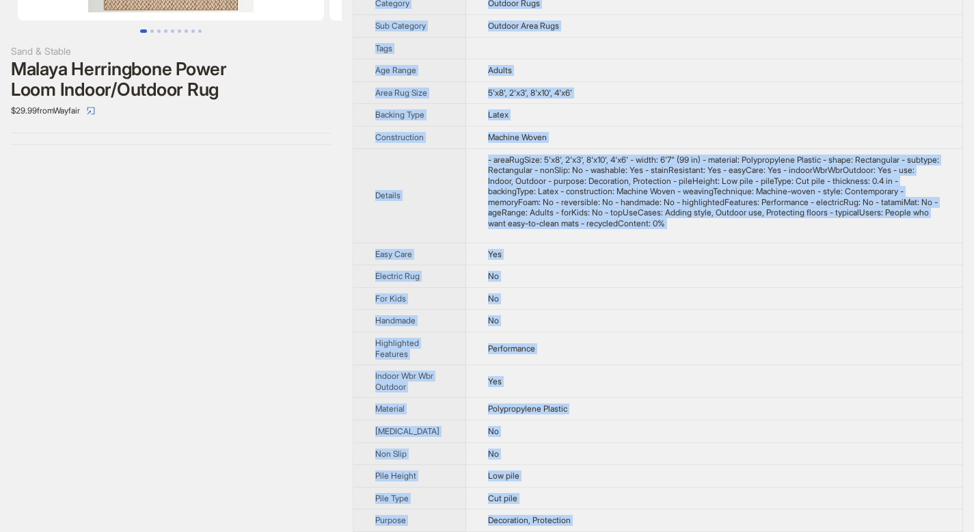
scroll to position [0, 0]
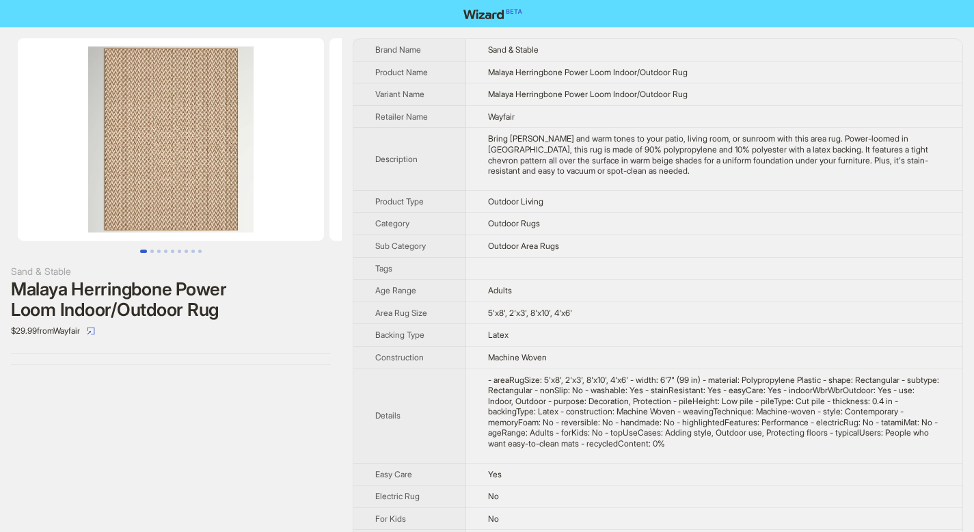
click at [305, 287] on div "Malaya Herringbone Power Loom Indoor/Outdoor Rug" at bounding box center [171, 299] width 320 height 41
click at [154, 253] on button "Go to slide 2" at bounding box center [151, 250] width 3 height 3
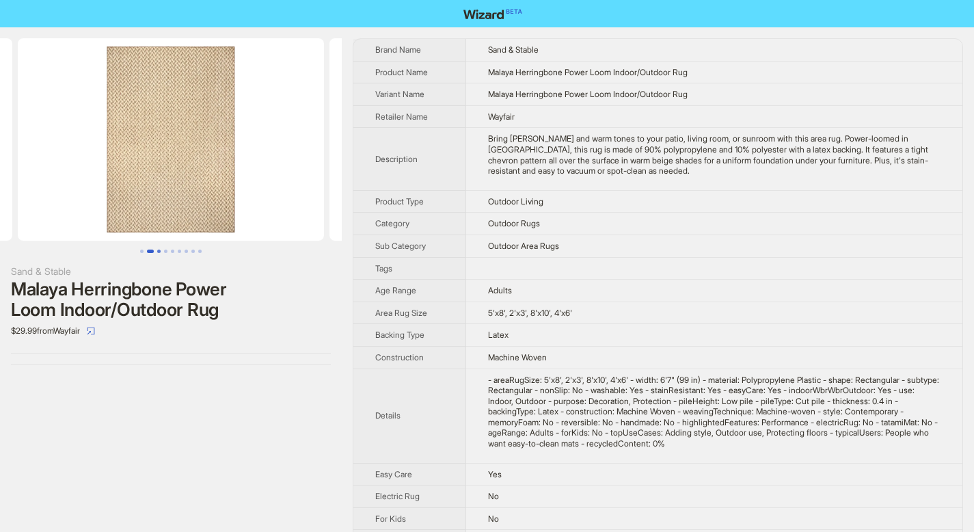
click at [161, 253] on button "Go to slide 3" at bounding box center [158, 250] width 3 height 3
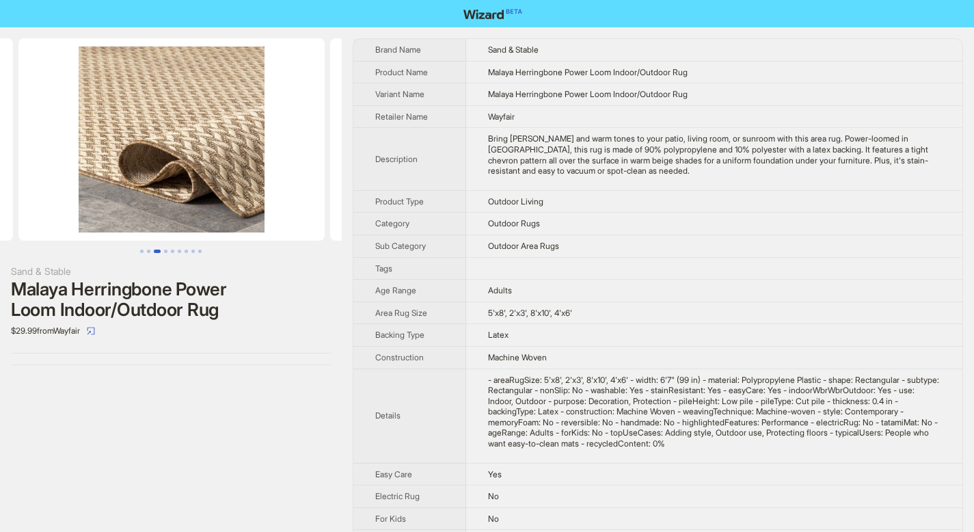
scroll to position [0, 623]
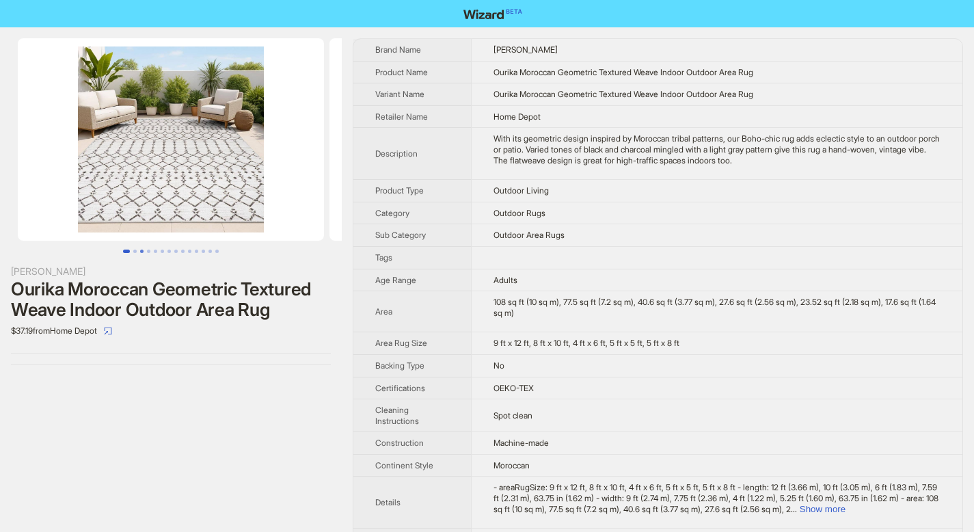
click at [140, 249] on button "Go to slide 3" at bounding box center [141, 250] width 3 height 3
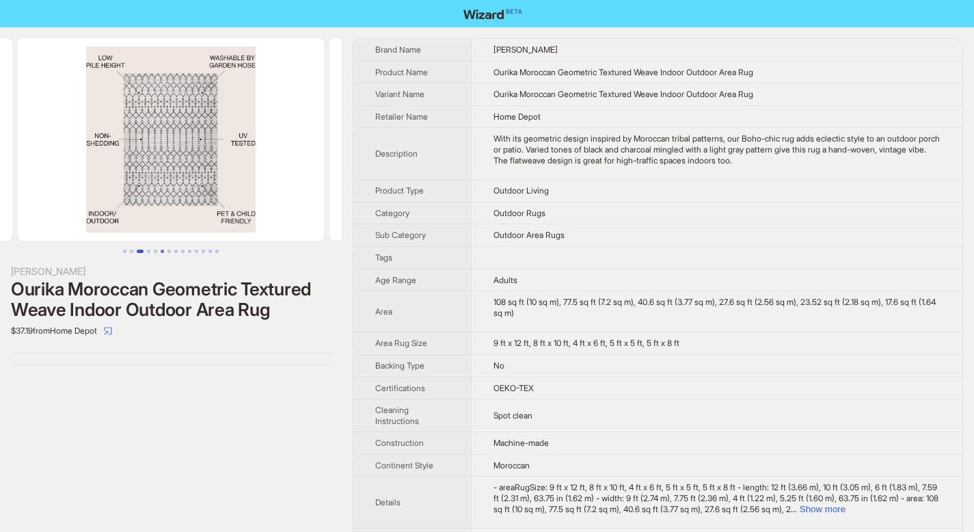
click at [161, 253] on button "Go to slide 6" at bounding box center [162, 250] width 3 height 3
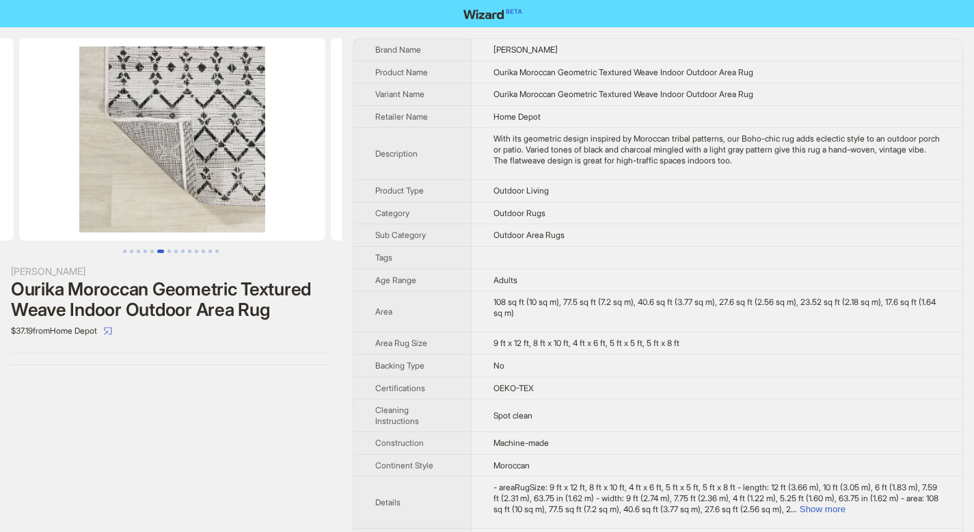
scroll to position [0, 1558]
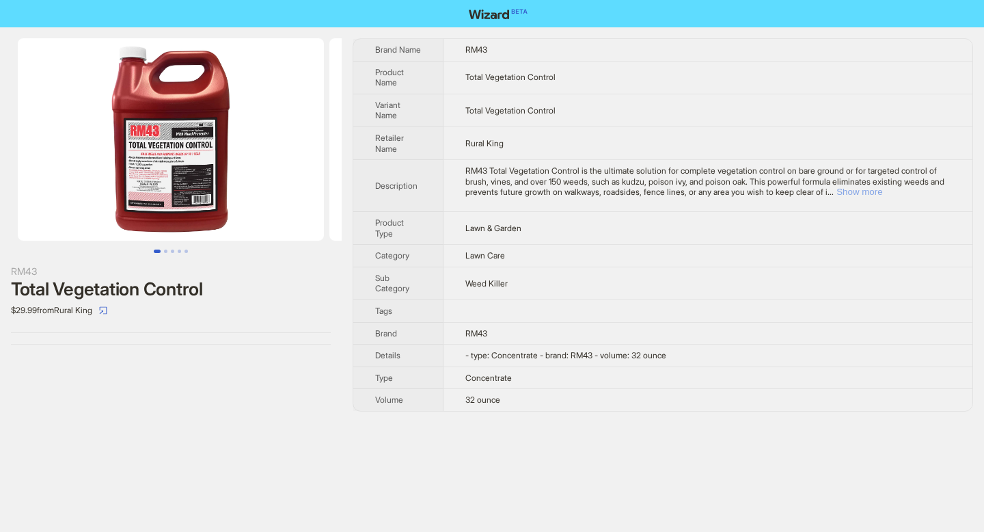
click at [882, 192] on button "Show more" at bounding box center [859, 192] width 46 height 10
